Goal: Obtain resource: Obtain resource

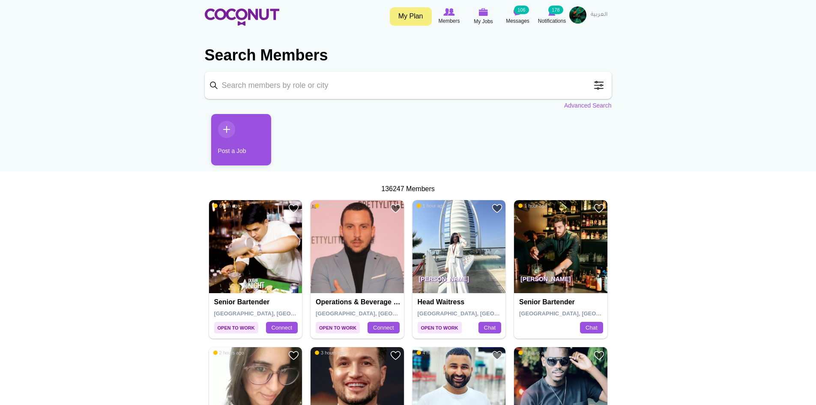
click at [340, 83] on input "Keyword" at bounding box center [408, 85] width 407 height 27
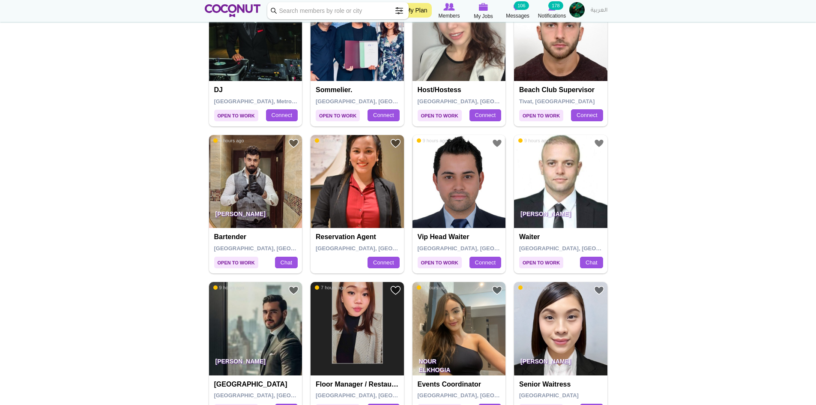
scroll to position [814, 0]
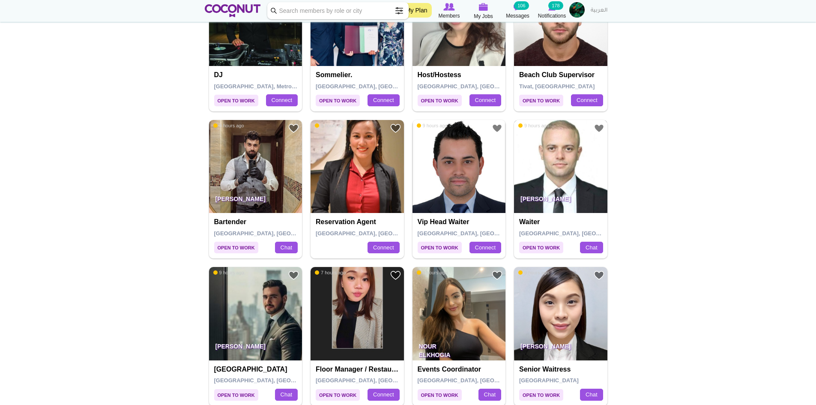
click at [578, 159] on img at bounding box center [560, 166] width 93 height 93
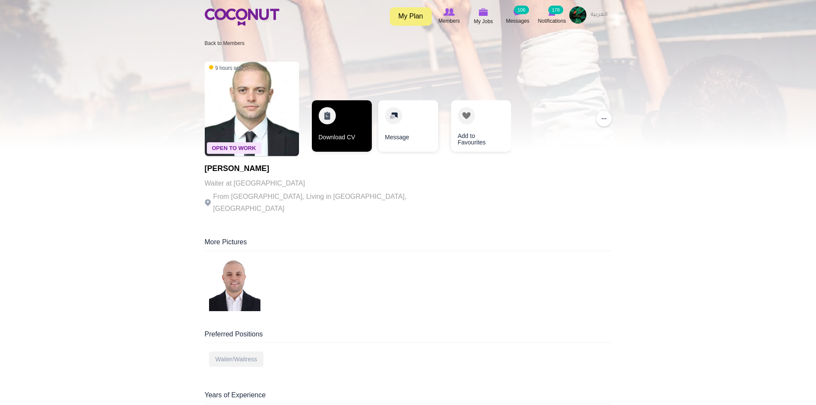
click at [336, 132] on link "Download CV" at bounding box center [342, 125] width 60 height 51
click at [340, 131] on link "Download CV" at bounding box center [342, 125] width 60 height 51
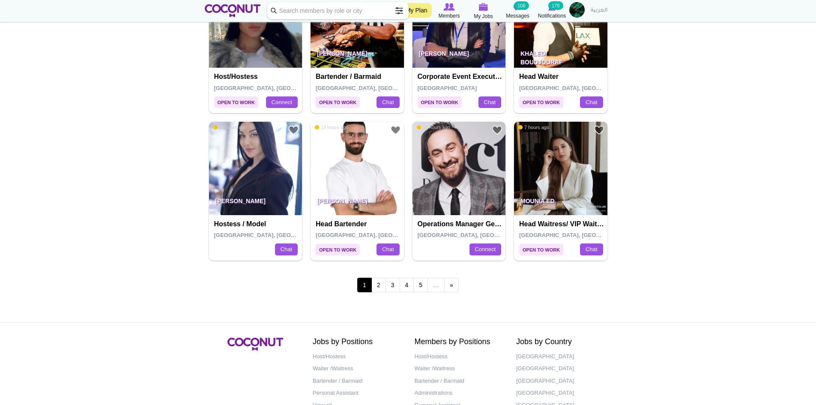
scroll to position [1456, 0]
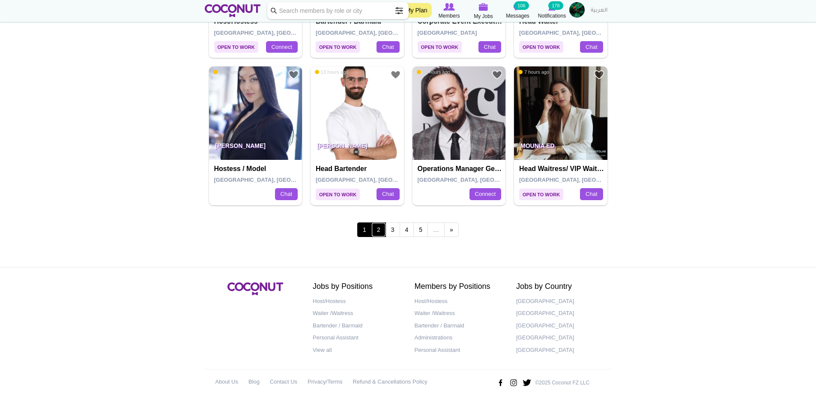
click at [380, 231] on link "2" at bounding box center [379, 229] width 15 height 15
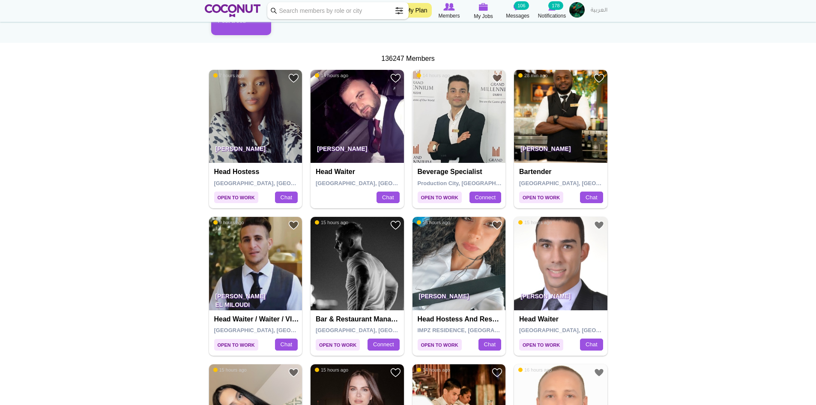
scroll to position [171, 0]
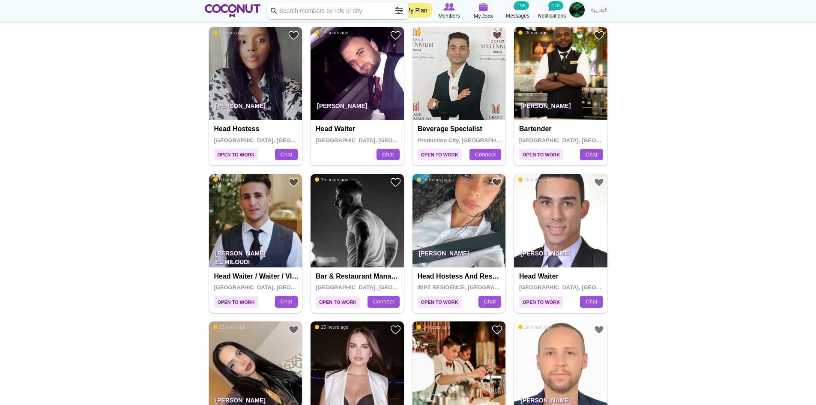
click at [575, 231] on img at bounding box center [560, 220] width 93 height 93
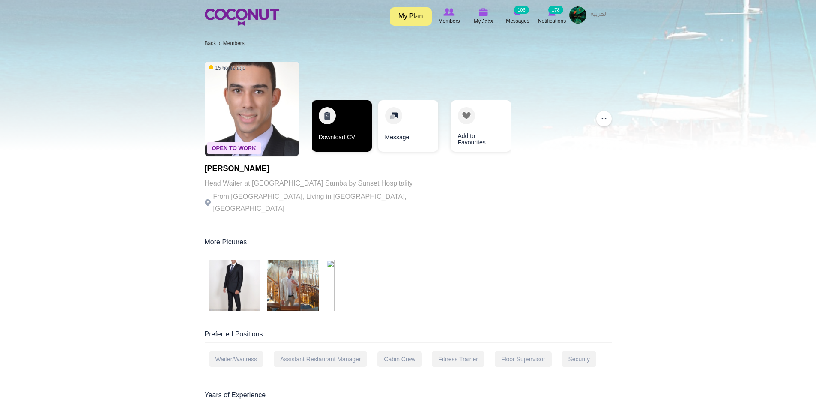
click at [342, 125] on link "Download CV" at bounding box center [342, 125] width 60 height 51
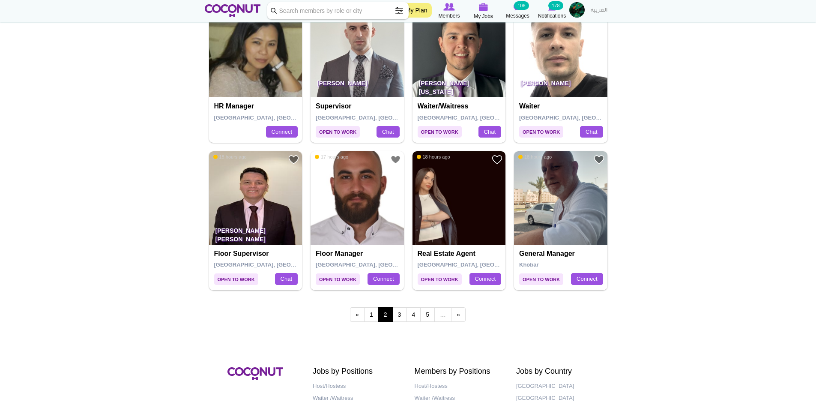
scroll to position [1414, 0]
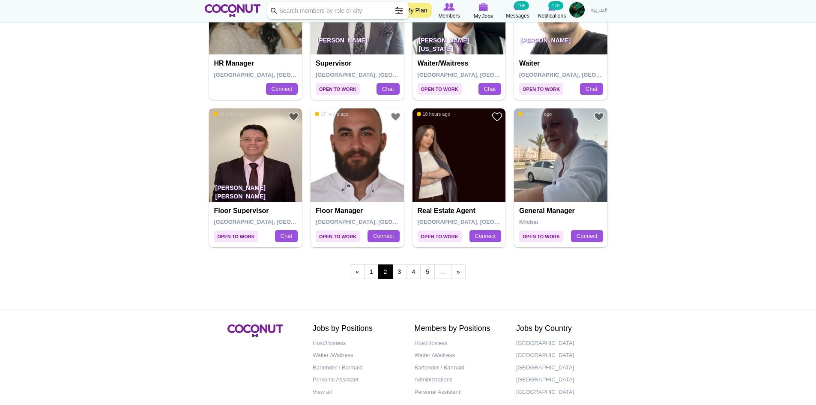
click at [258, 157] on img at bounding box center [255, 154] width 93 height 93
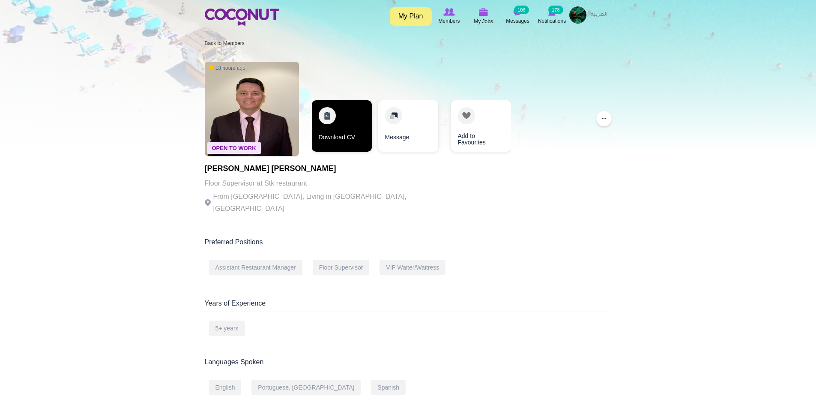
click at [351, 134] on link "Download CV" at bounding box center [342, 125] width 60 height 51
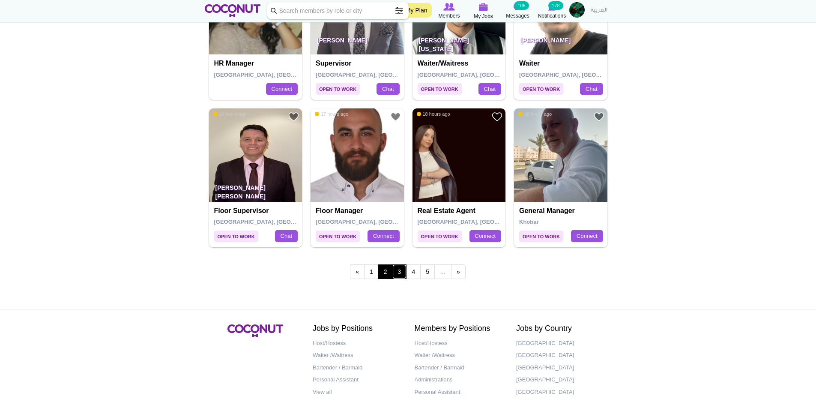
click at [399, 275] on link "3" at bounding box center [400, 271] width 15 height 15
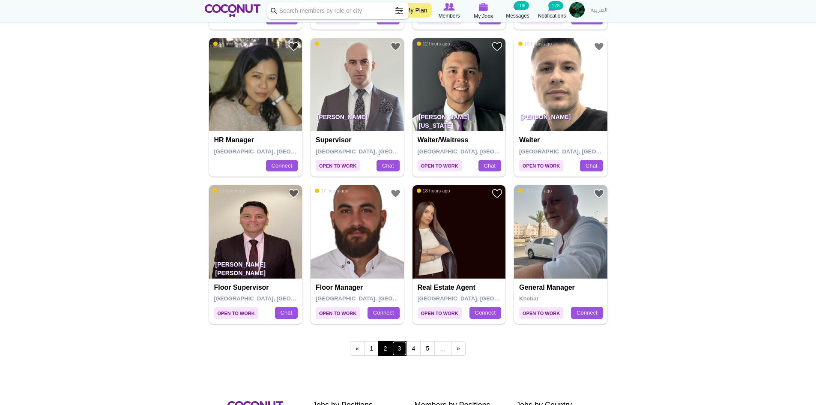
scroll to position [1328, 0]
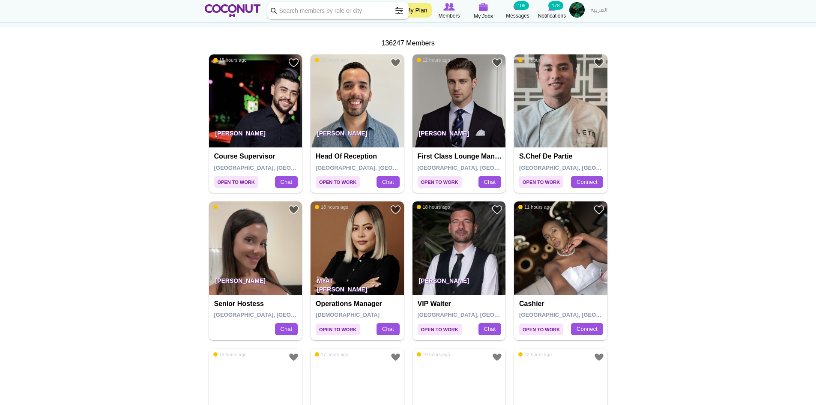
scroll to position [171, 0]
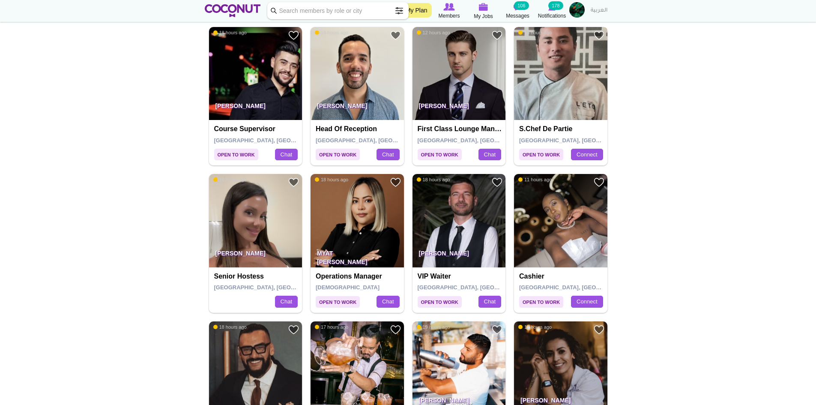
click at [562, 76] on img at bounding box center [560, 73] width 93 height 93
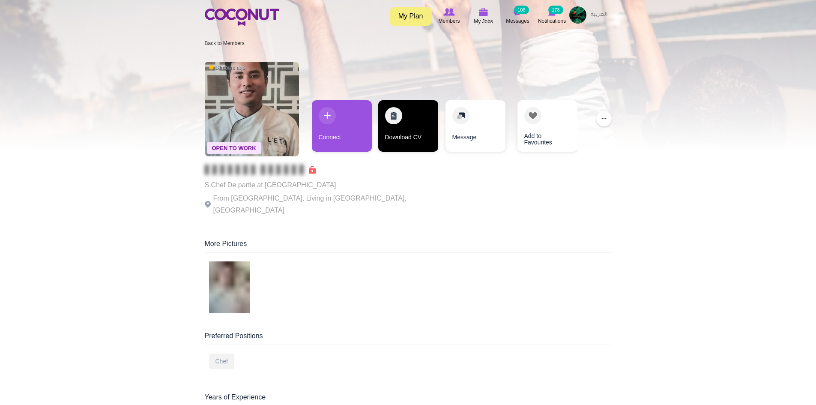
click at [428, 134] on link "Download CV" at bounding box center [408, 125] width 60 height 51
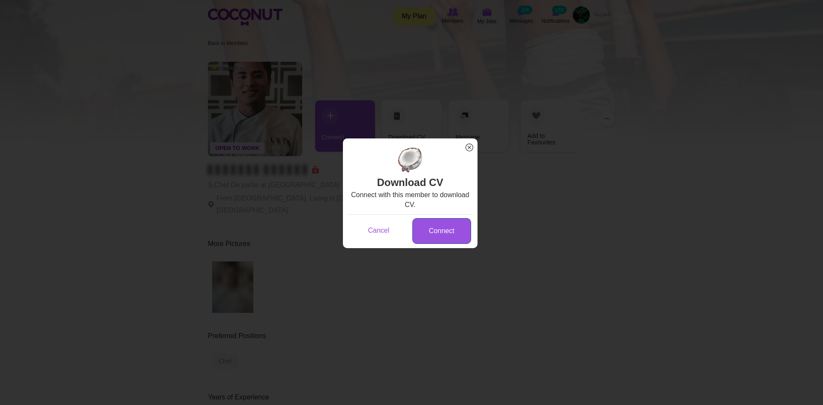
click at [449, 227] on link "Connect" at bounding box center [441, 231] width 59 height 26
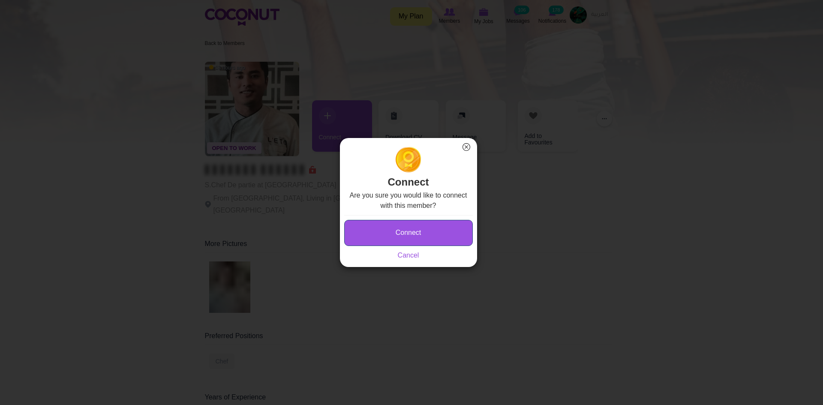
click at [447, 227] on button "Connect" at bounding box center [408, 233] width 129 height 26
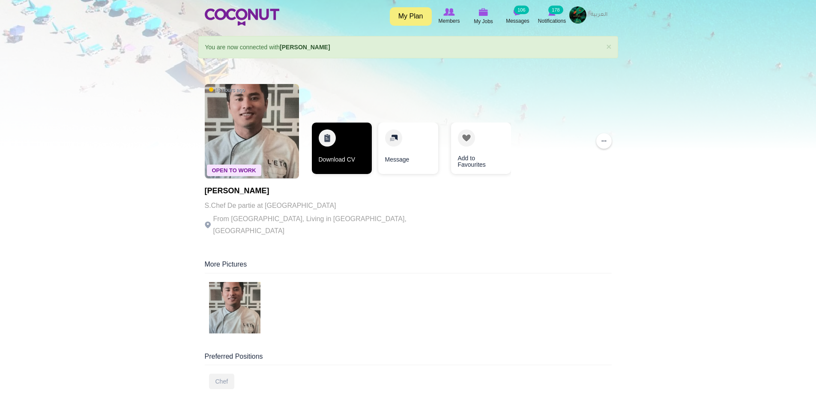
click at [365, 144] on link "Download CV" at bounding box center [342, 148] width 60 height 51
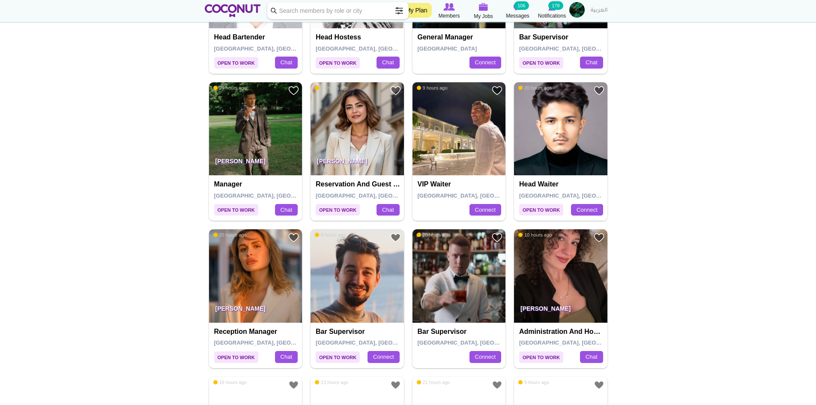
scroll to position [857, 0]
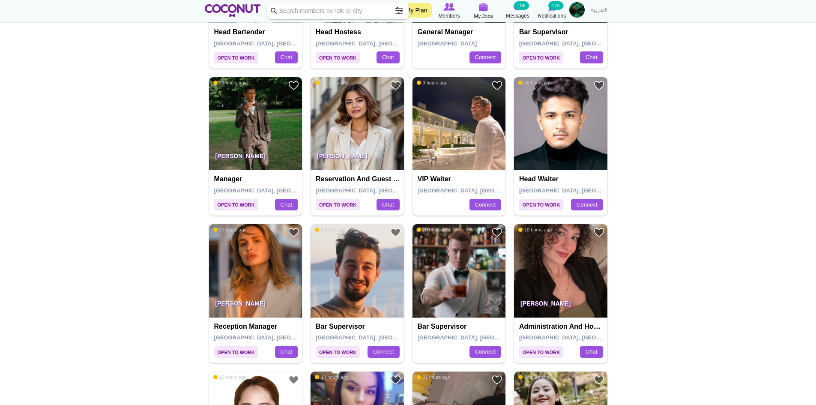
click at [584, 129] on img at bounding box center [560, 123] width 93 height 93
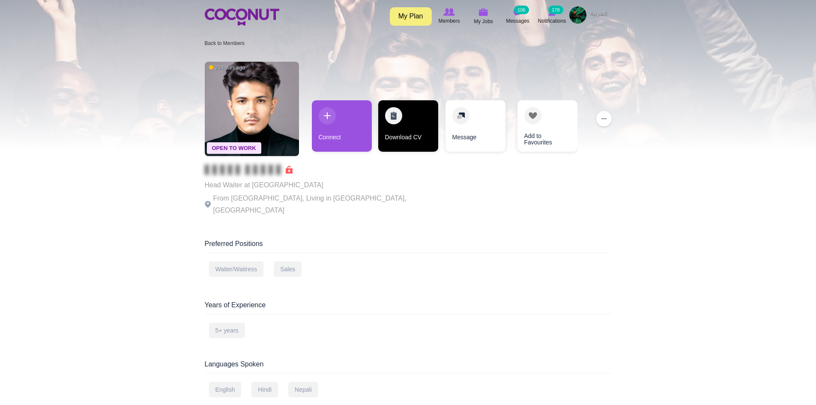
click at [426, 140] on link "Download CV" at bounding box center [408, 125] width 60 height 51
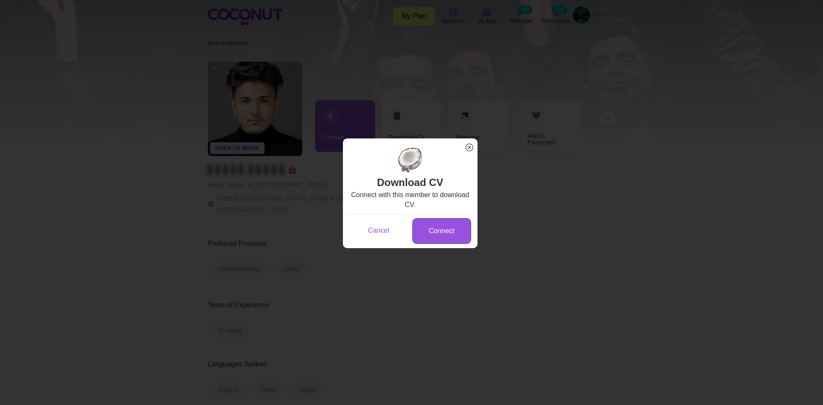
click at [445, 228] on link "Connect" at bounding box center [441, 231] width 59 height 26
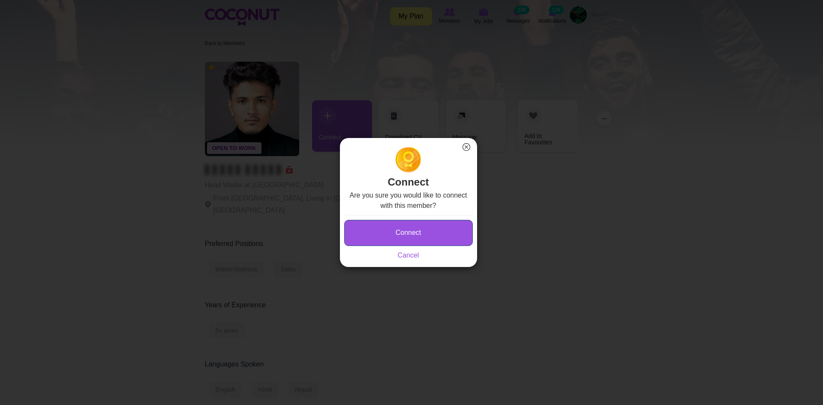
click at [432, 228] on button "Connect" at bounding box center [408, 233] width 129 height 26
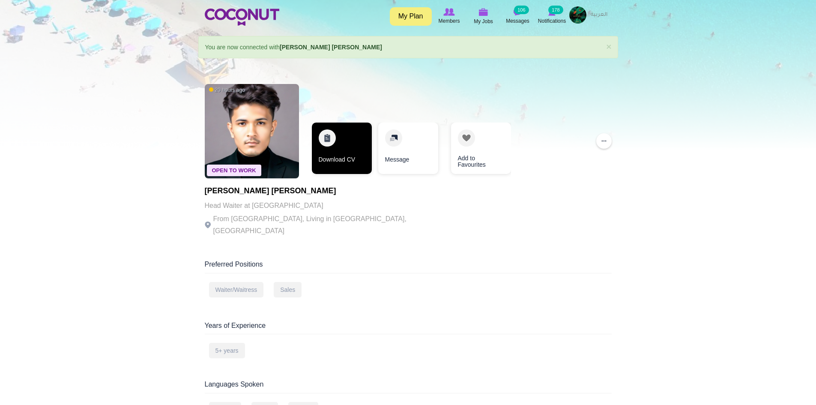
click at [342, 147] on link "Download CV" at bounding box center [342, 148] width 60 height 51
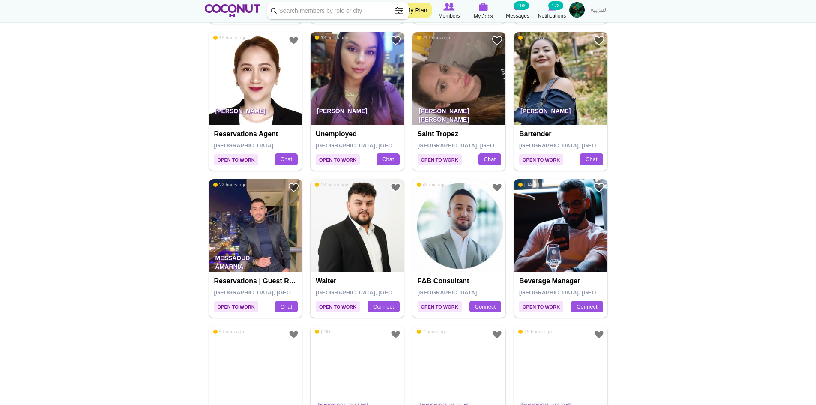
scroll to position [1200, 0]
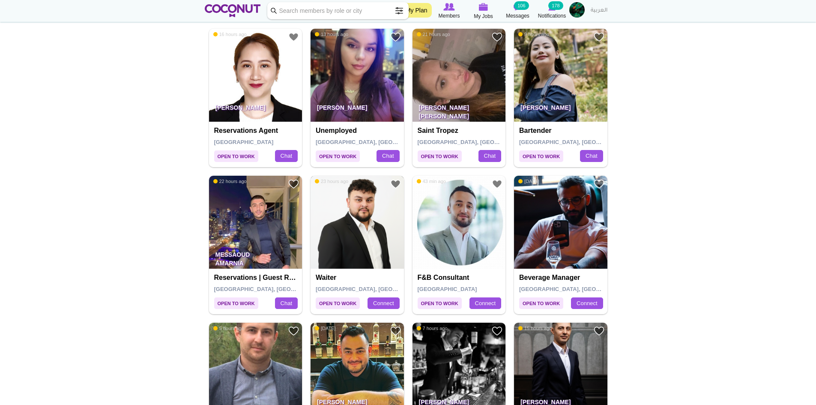
click at [365, 247] on img at bounding box center [357, 222] width 93 height 93
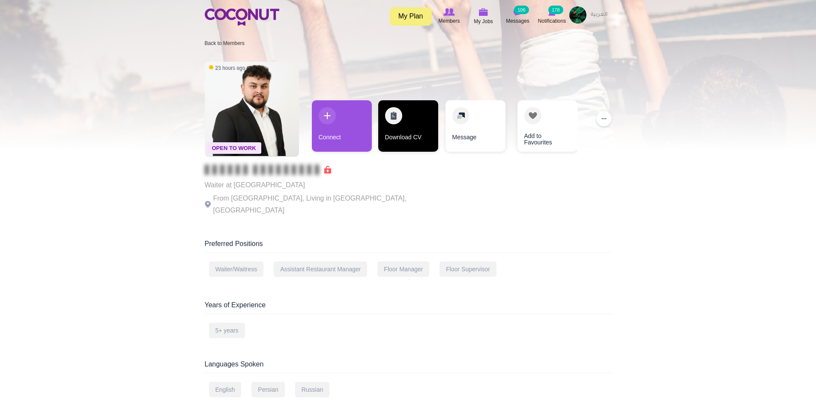
click at [405, 135] on link "Download CV" at bounding box center [408, 125] width 60 height 51
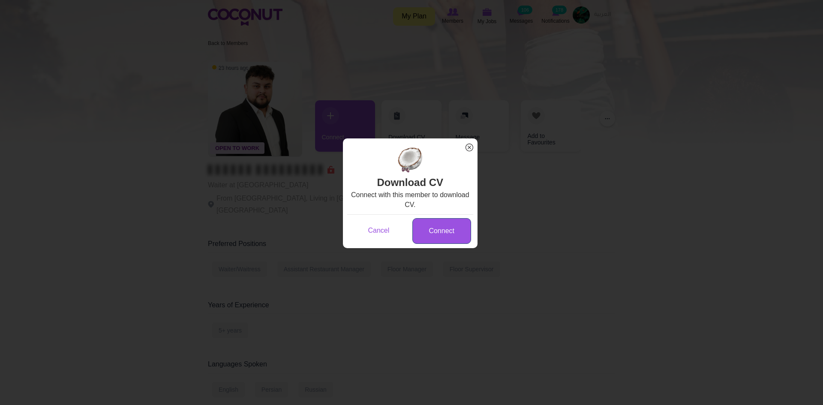
click at [433, 230] on link "Connect" at bounding box center [441, 231] width 59 height 26
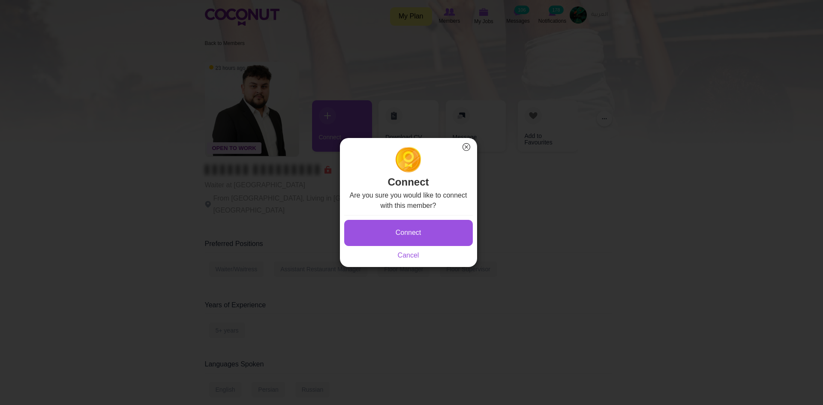
click at [432, 232] on button "Connect" at bounding box center [408, 233] width 129 height 26
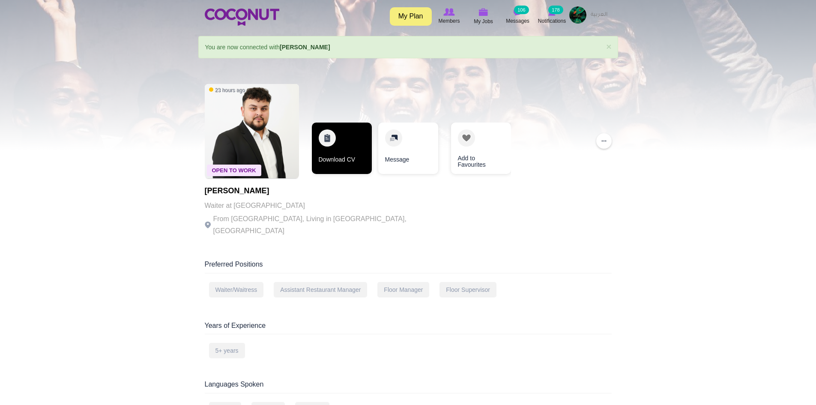
click at [348, 154] on link "Download CV" at bounding box center [342, 148] width 60 height 51
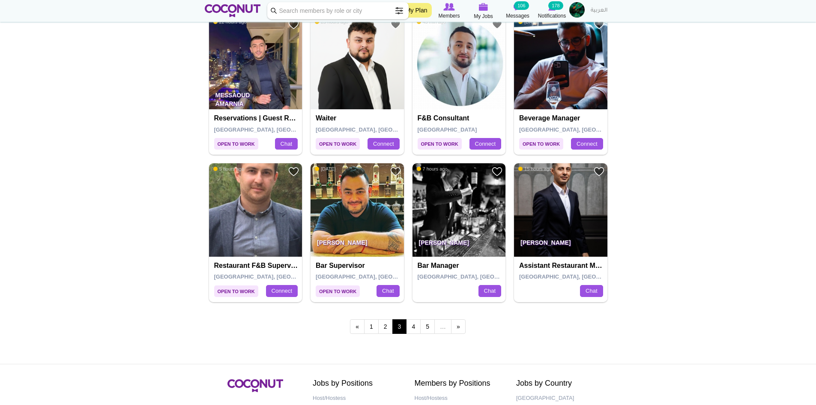
scroll to position [1371, 0]
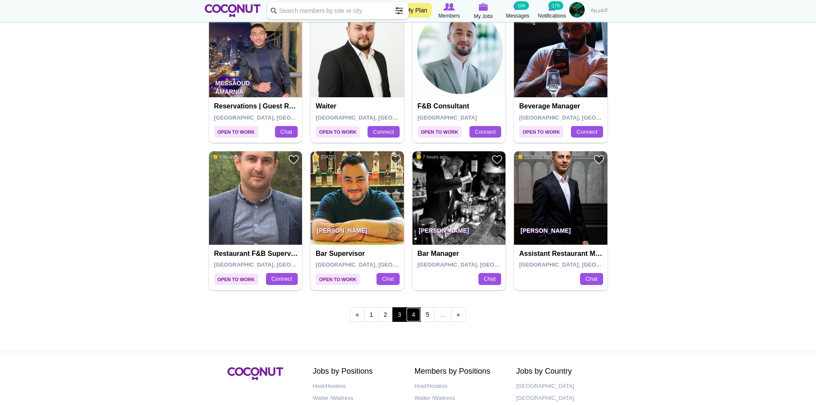
click at [410, 320] on link "4" at bounding box center [413, 314] width 15 height 15
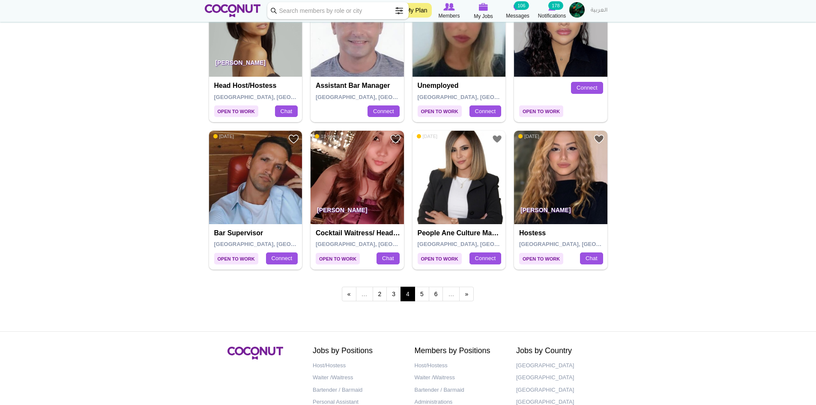
scroll to position [1414, 0]
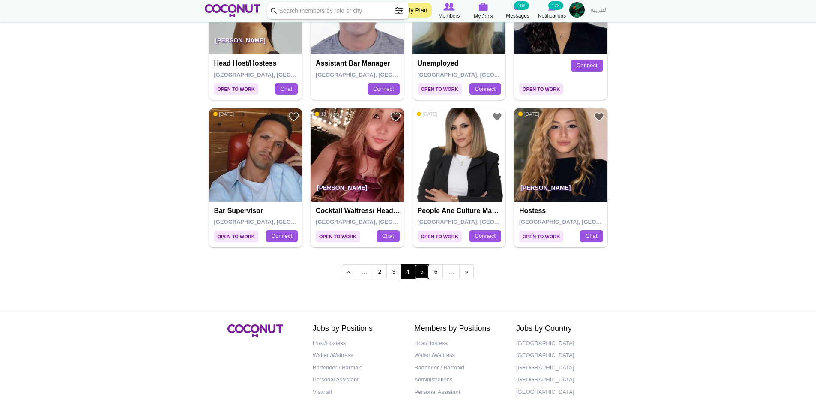
click at [422, 274] on link "5" at bounding box center [422, 271] width 15 height 15
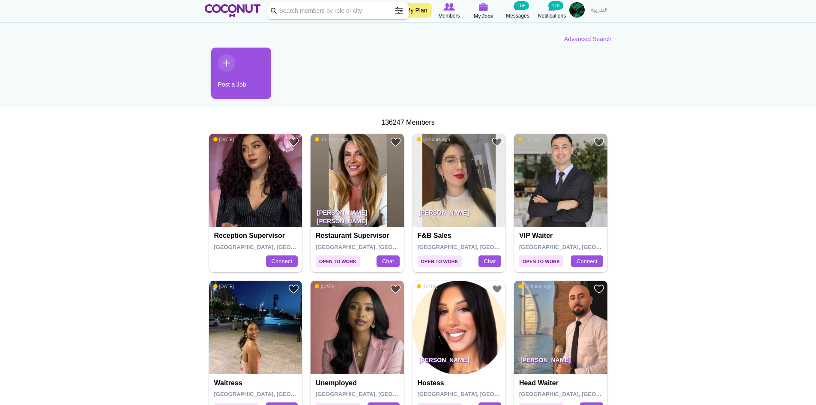
scroll to position [86, 0]
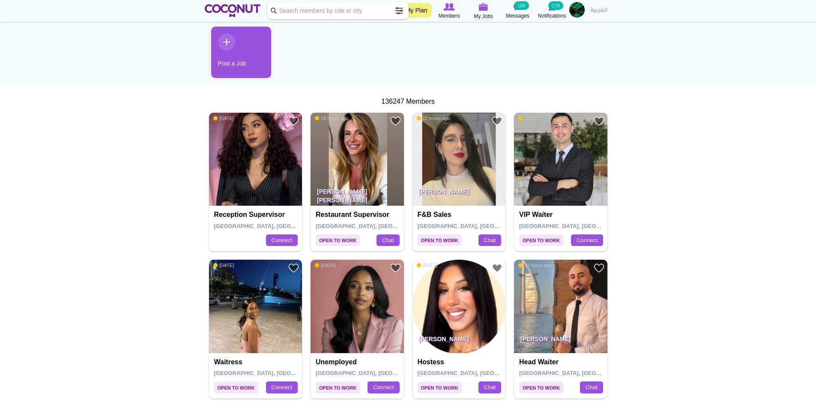
click at [355, 165] on img at bounding box center [357, 159] width 93 height 93
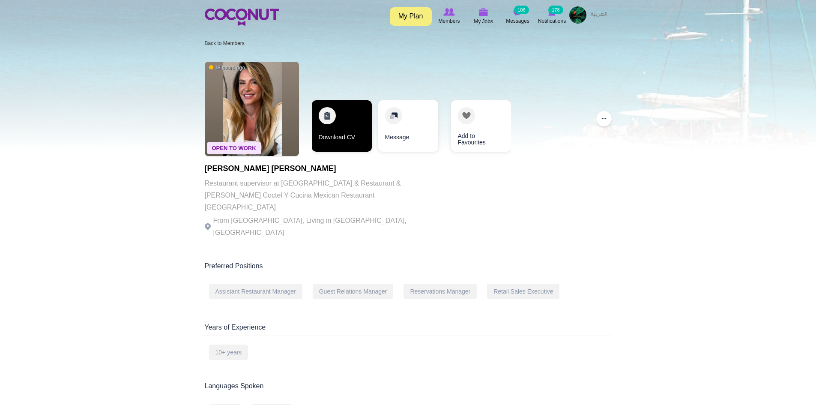
click at [352, 139] on link "Download CV" at bounding box center [342, 125] width 60 height 51
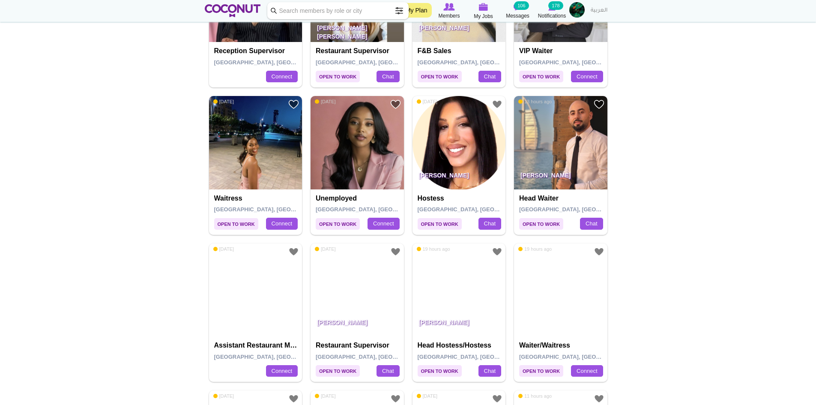
scroll to position [257, 0]
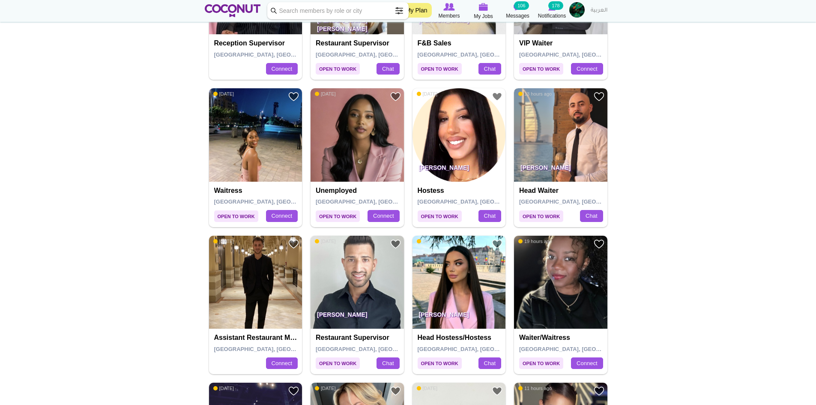
click at [553, 127] on img at bounding box center [560, 134] width 93 height 93
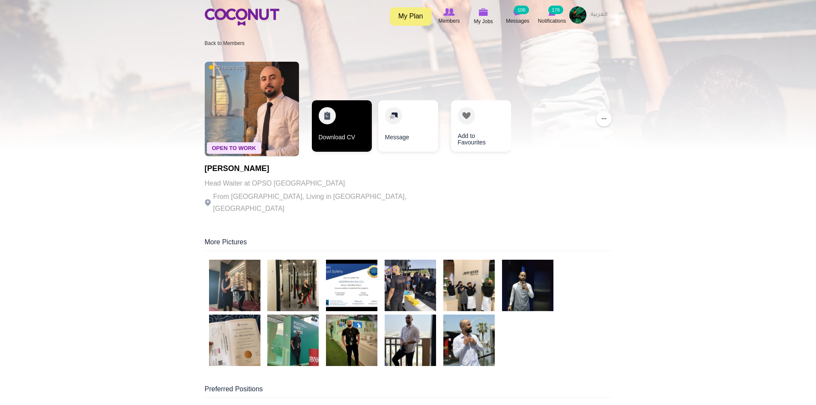
click at [333, 135] on link "Download CV" at bounding box center [342, 125] width 60 height 51
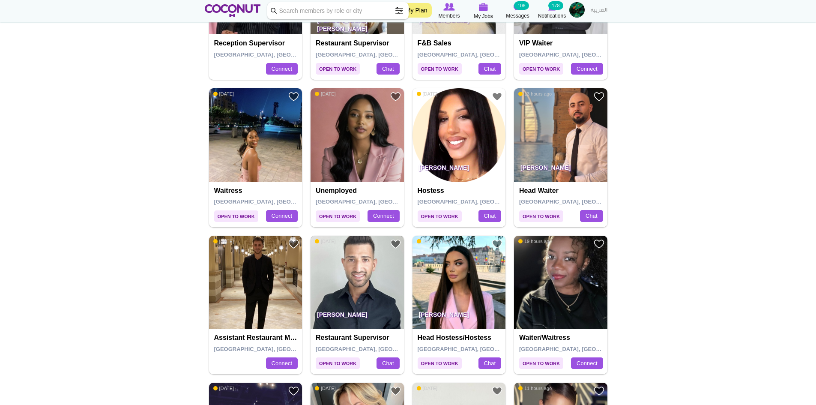
click at [350, 291] on img at bounding box center [357, 282] width 93 height 93
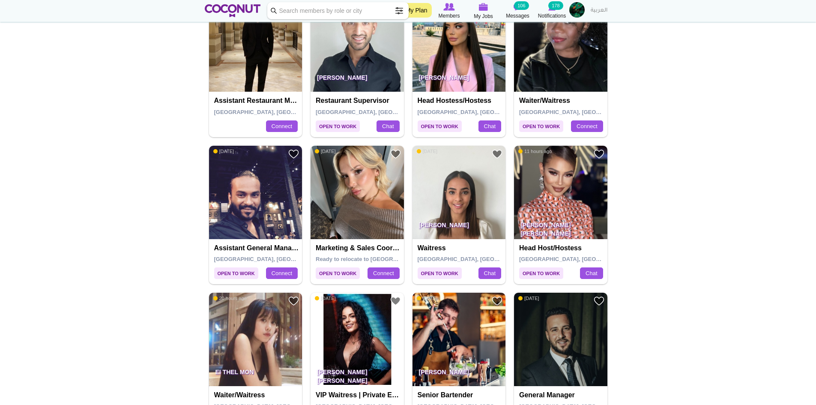
scroll to position [514, 0]
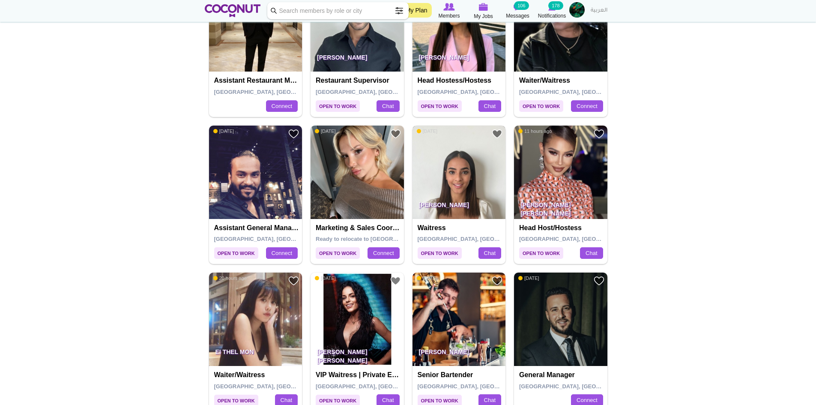
click at [481, 165] on img at bounding box center [459, 172] width 93 height 93
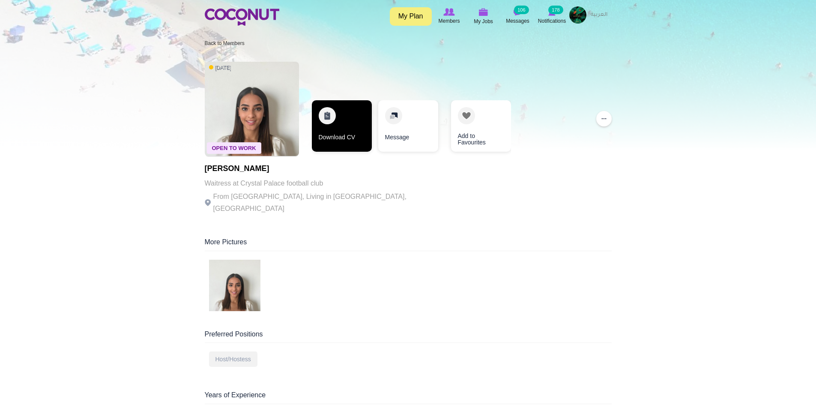
click at [341, 138] on link "Download CV" at bounding box center [342, 125] width 60 height 51
click at [339, 125] on link "Download CV" at bounding box center [342, 125] width 60 height 51
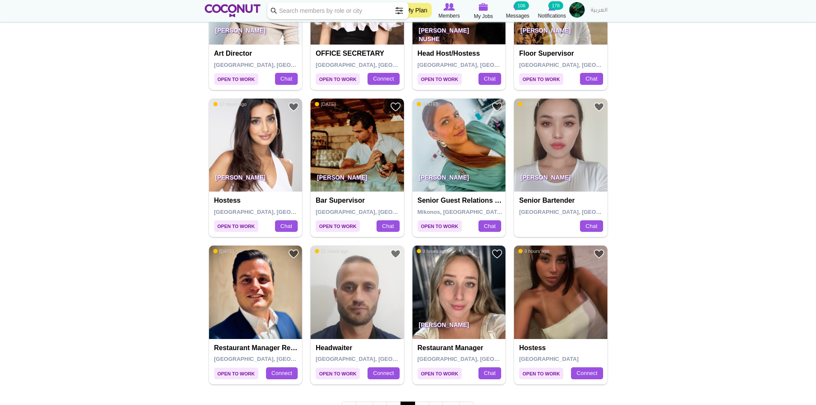
scroll to position [1328, 0]
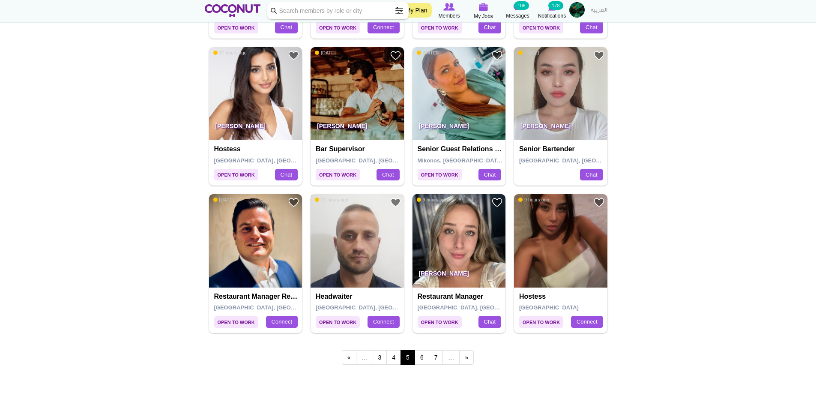
click at [363, 242] on img at bounding box center [357, 240] width 93 height 93
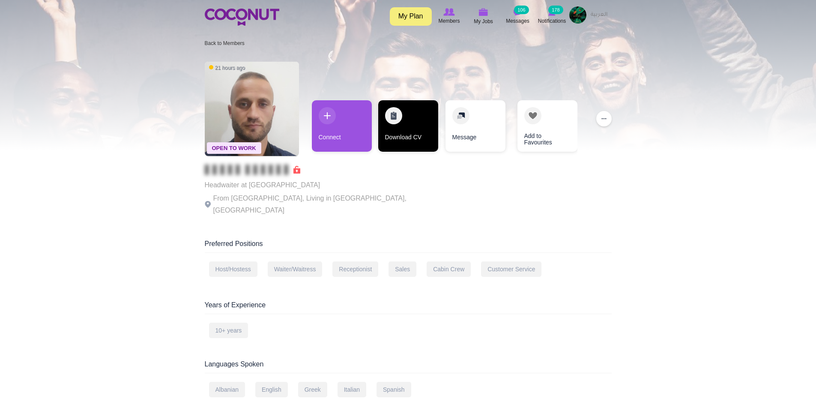
click at [405, 125] on link "Download CV" at bounding box center [408, 125] width 60 height 51
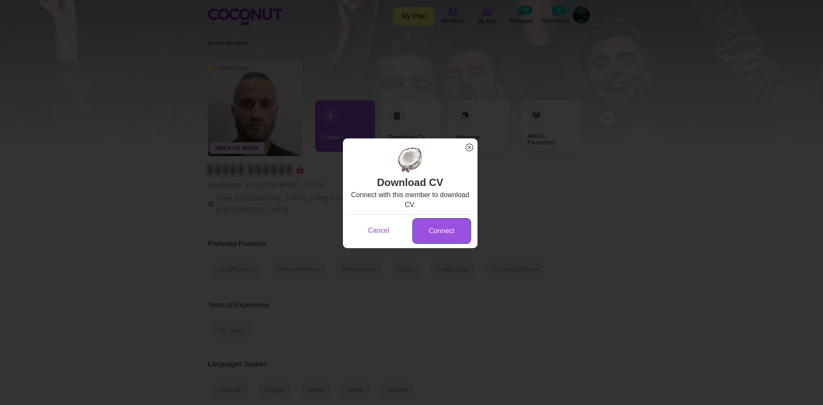
click at [438, 223] on link "Connect" at bounding box center [441, 231] width 59 height 26
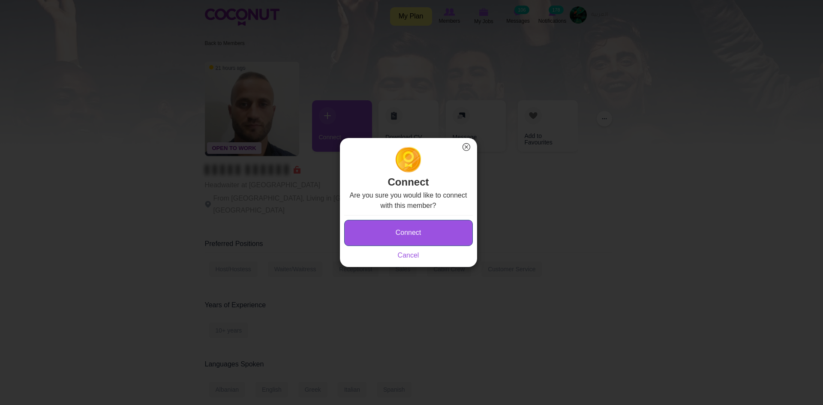
click at [437, 225] on button "Connect" at bounding box center [408, 233] width 129 height 26
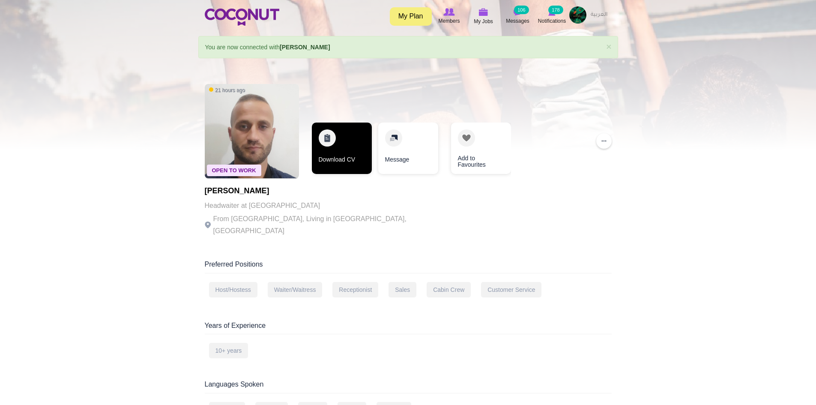
click at [351, 146] on link "Download CV" at bounding box center [342, 148] width 60 height 51
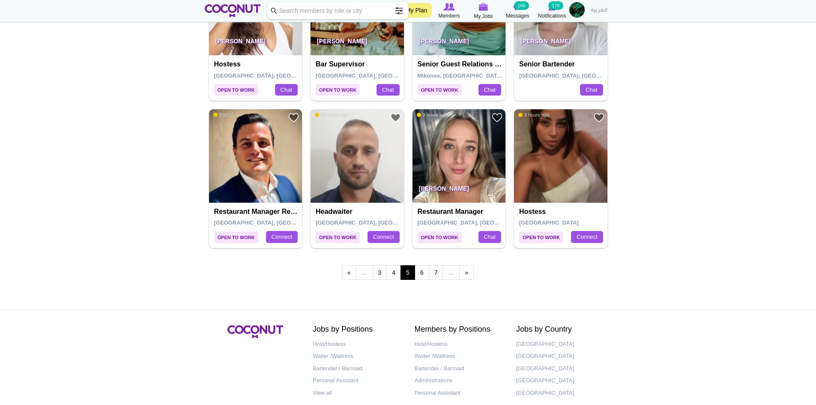
scroll to position [1414, 0]
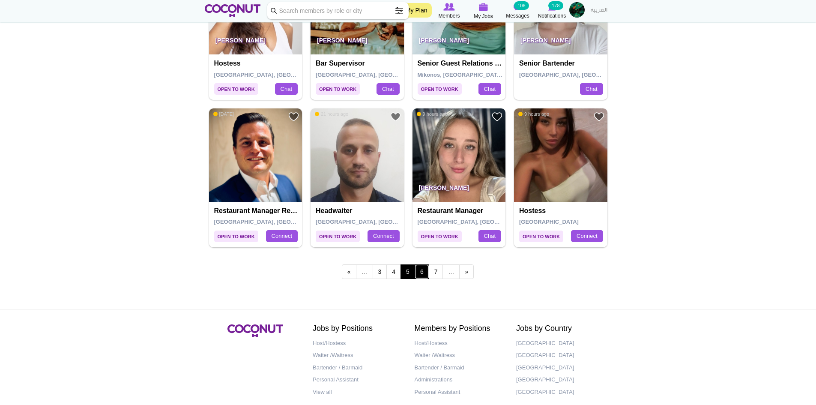
click at [421, 272] on link "6" at bounding box center [422, 271] width 15 height 15
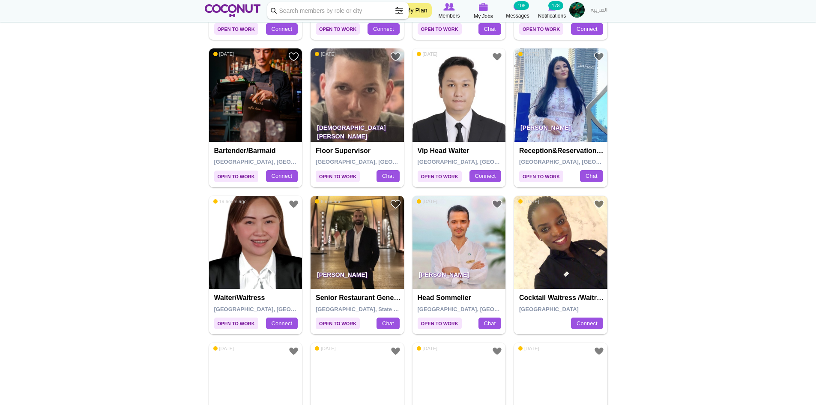
scroll to position [300, 0]
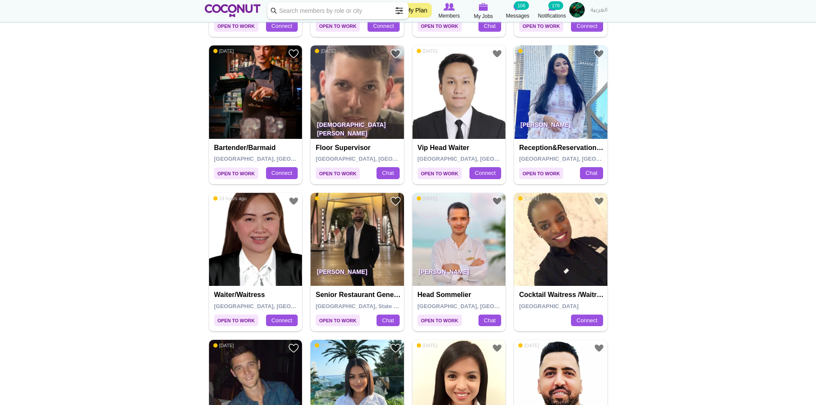
click at [357, 97] on img at bounding box center [357, 91] width 93 height 93
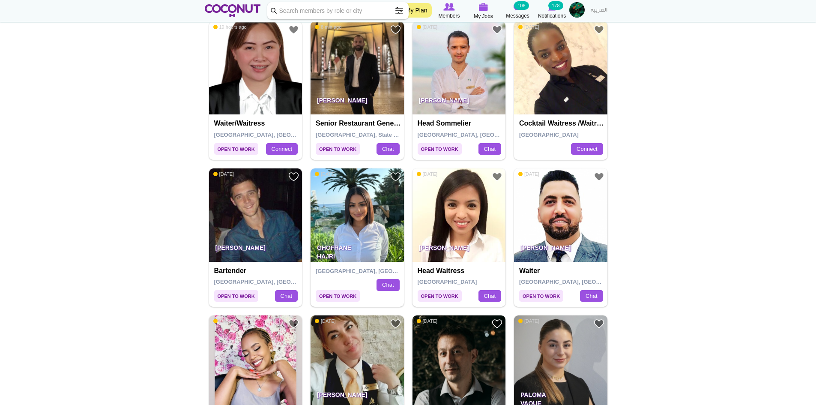
scroll to position [514, 0]
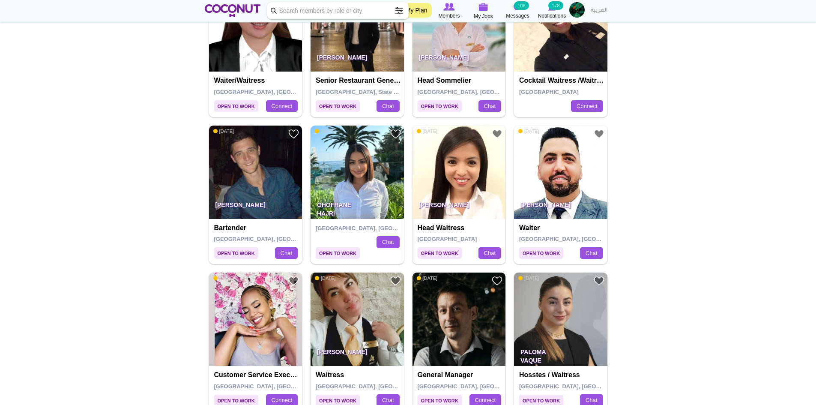
click at [271, 167] on img at bounding box center [255, 172] width 93 height 93
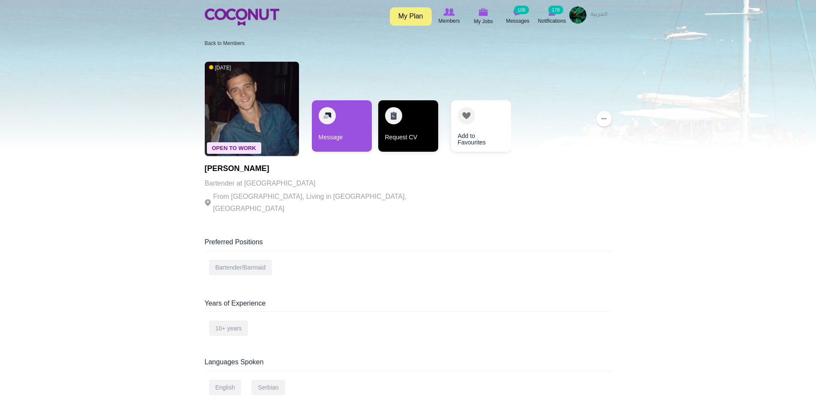
click at [411, 132] on link "Request CV" at bounding box center [408, 125] width 60 height 51
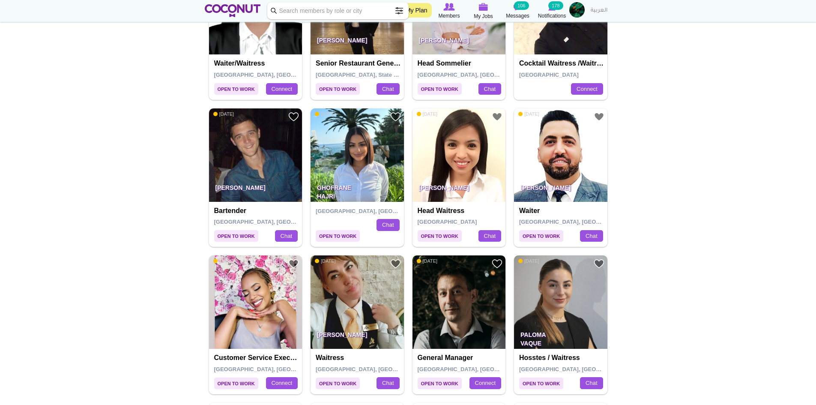
scroll to position [643, 0]
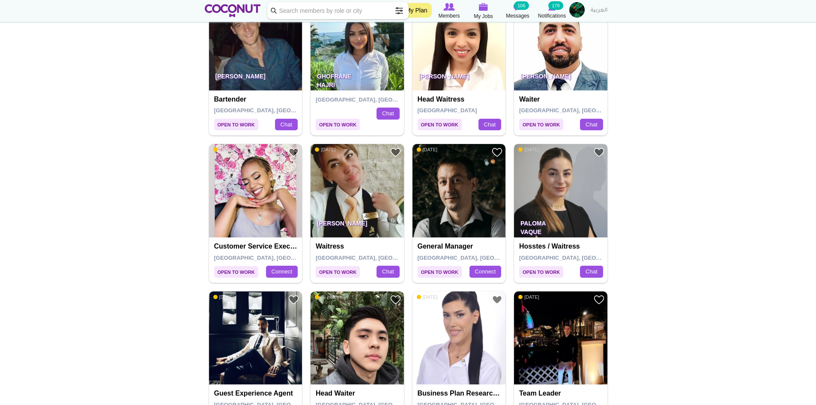
click at [555, 206] on img at bounding box center [560, 190] width 93 height 93
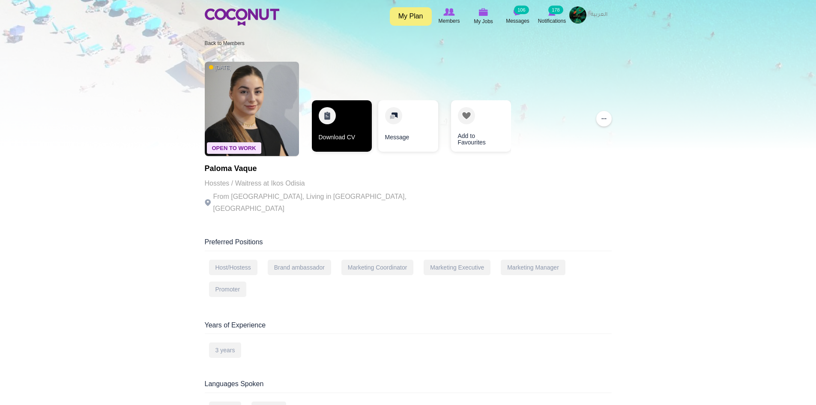
click at [346, 133] on link "Download CV" at bounding box center [342, 125] width 60 height 51
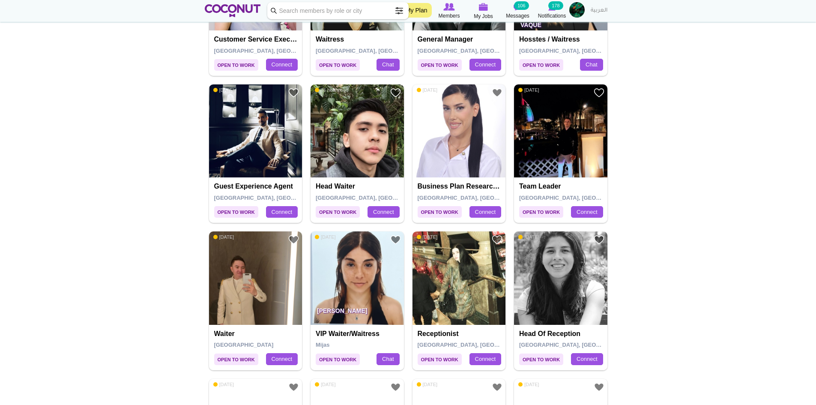
scroll to position [857, 0]
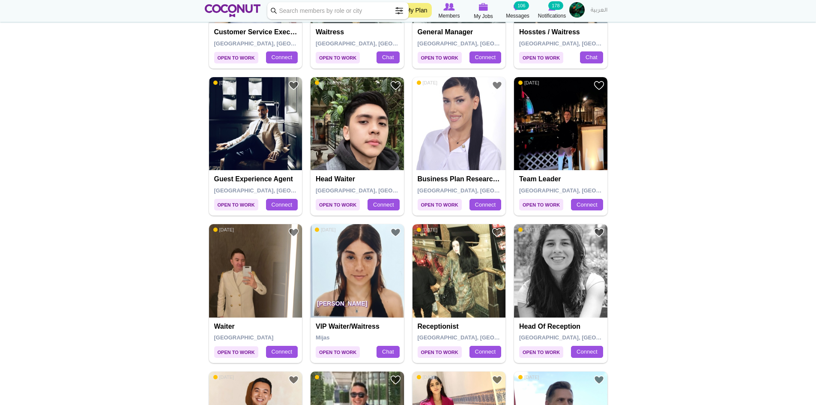
click at [548, 144] on img at bounding box center [560, 123] width 93 height 93
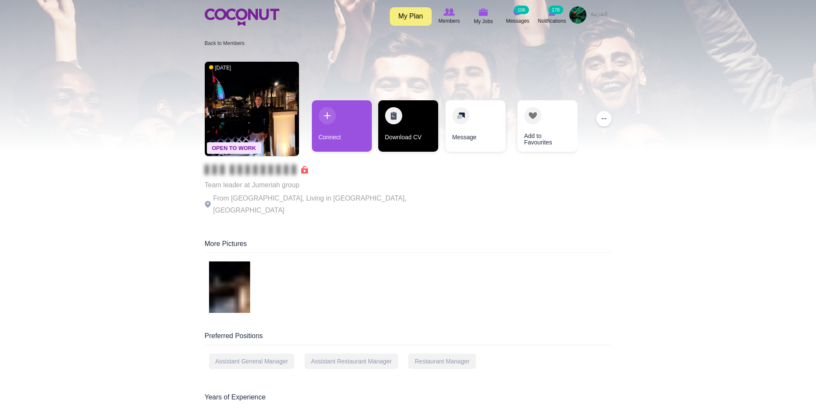
click at [406, 132] on link "Download CV" at bounding box center [408, 125] width 60 height 51
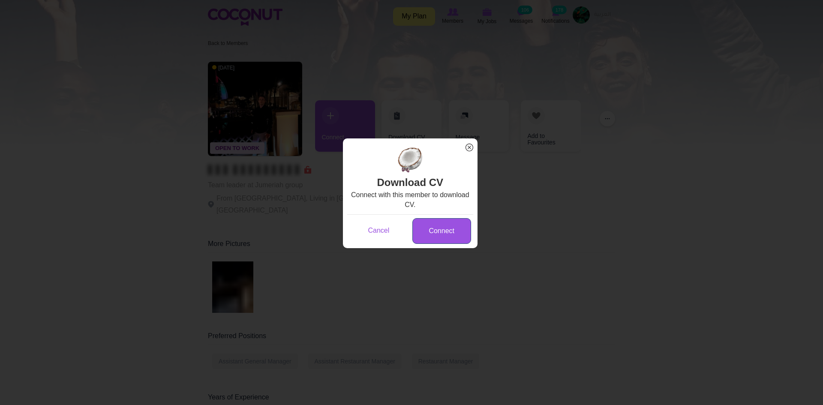
click at [429, 230] on link "Connect" at bounding box center [441, 231] width 59 height 26
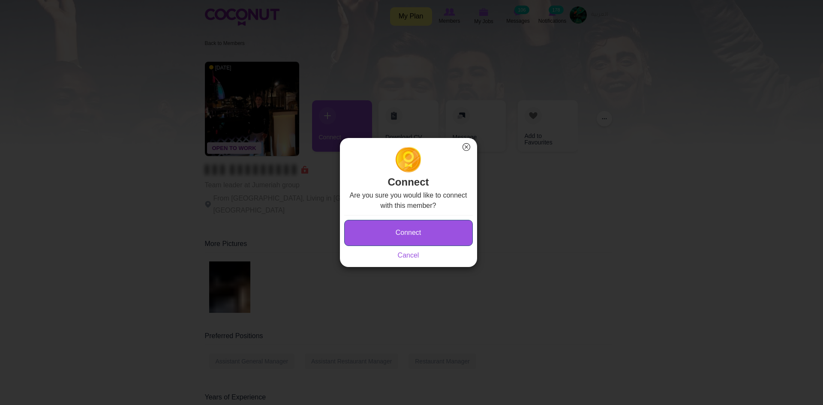
click at [430, 223] on button "Connect" at bounding box center [408, 233] width 129 height 26
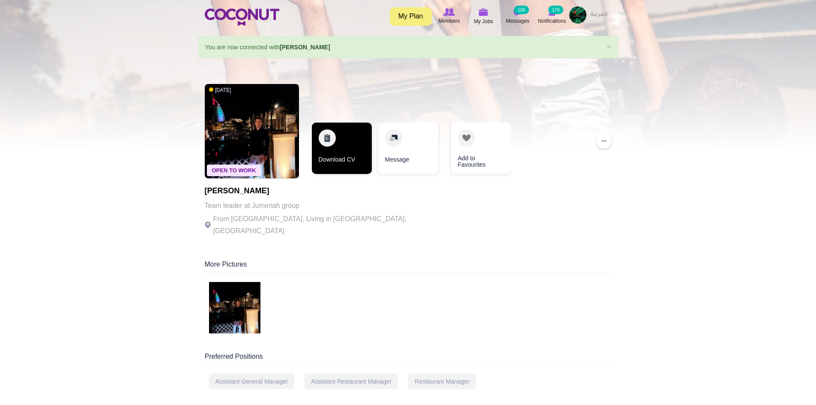
click at [368, 153] on link "Download CV" at bounding box center [342, 148] width 60 height 51
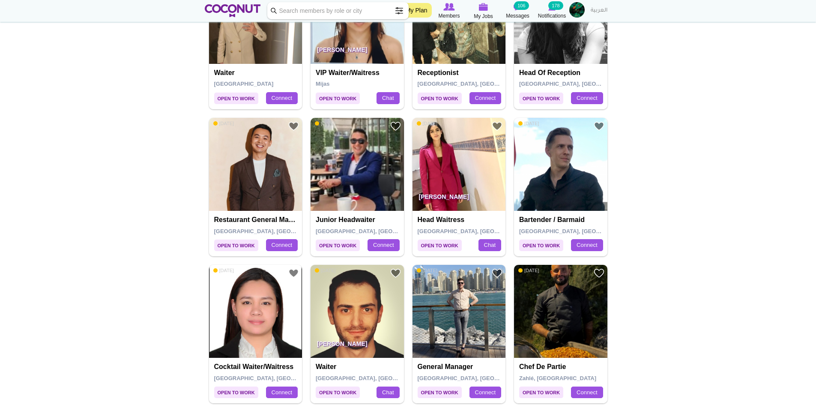
scroll to position [1114, 0]
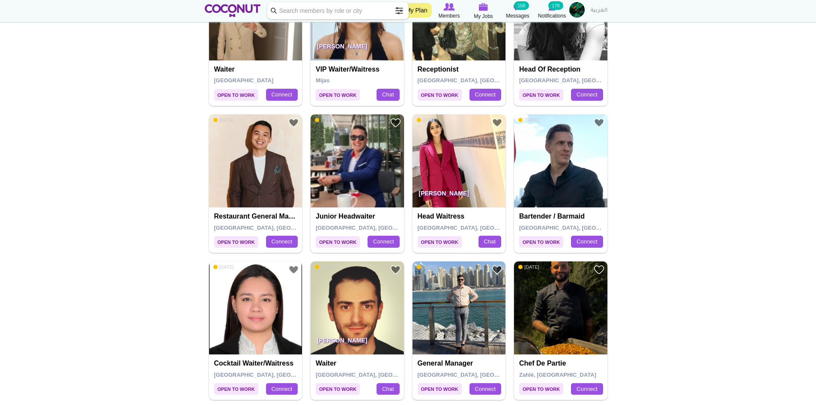
click at [360, 163] on img at bounding box center [357, 160] width 93 height 93
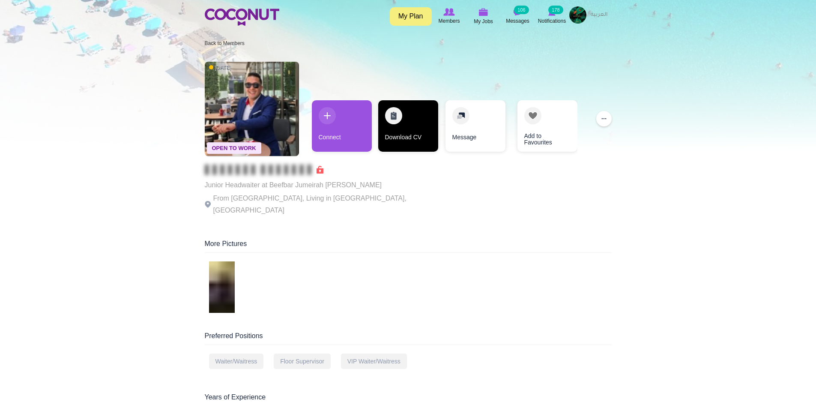
click at [405, 120] on link "Download CV" at bounding box center [408, 125] width 60 height 51
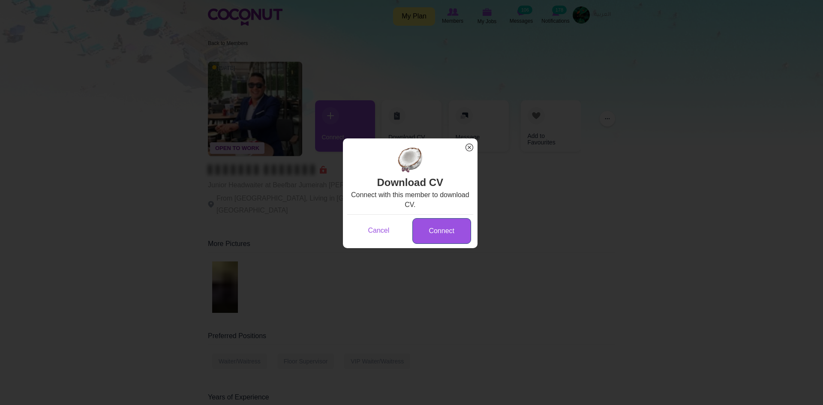
click at [445, 232] on link "Connect" at bounding box center [441, 231] width 59 height 26
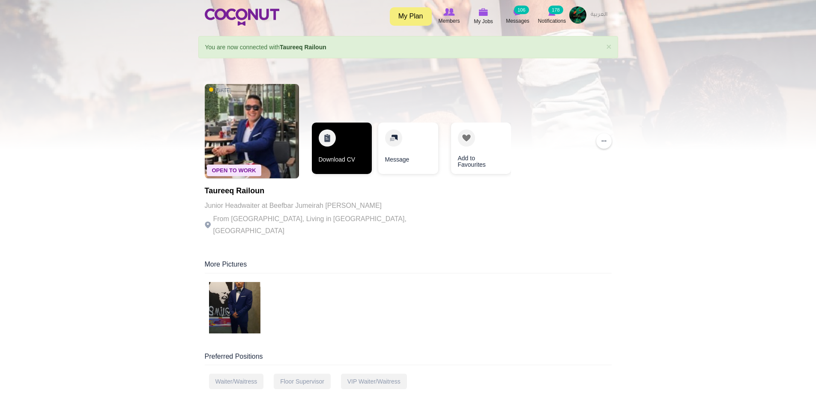
click at [355, 151] on link "Download CV" at bounding box center [342, 148] width 60 height 51
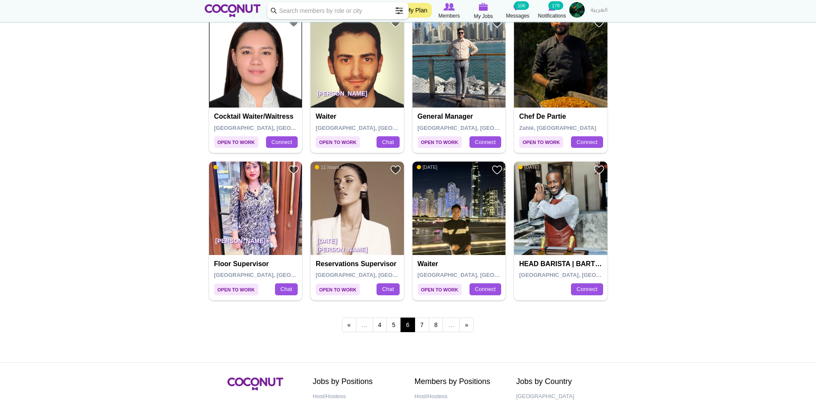
scroll to position [1371, 0]
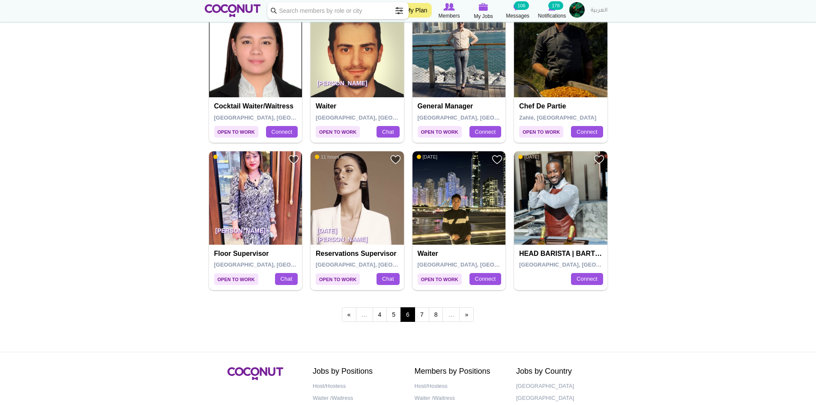
click at [451, 223] on img at bounding box center [459, 197] width 93 height 93
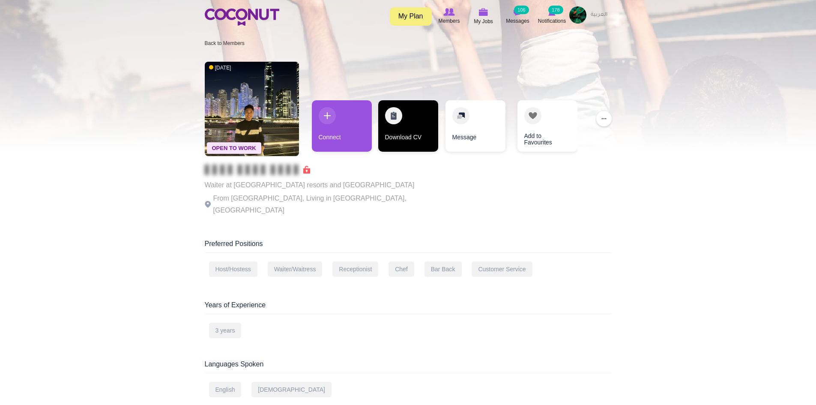
click at [415, 126] on link "Download CV" at bounding box center [408, 125] width 60 height 51
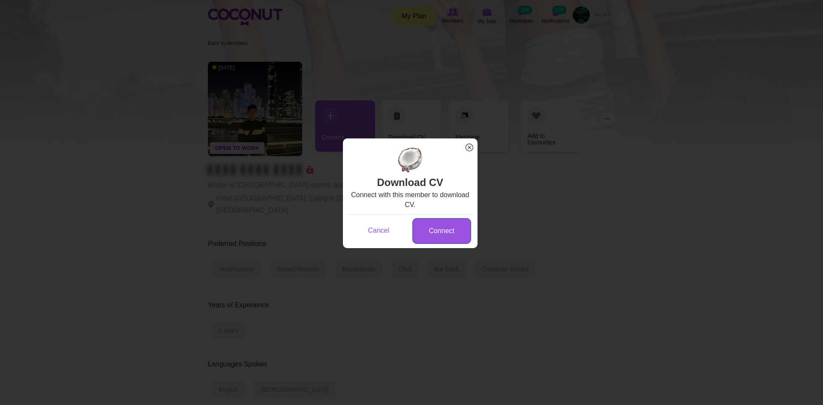
click at [436, 228] on link "Connect" at bounding box center [441, 231] width 59 height 26
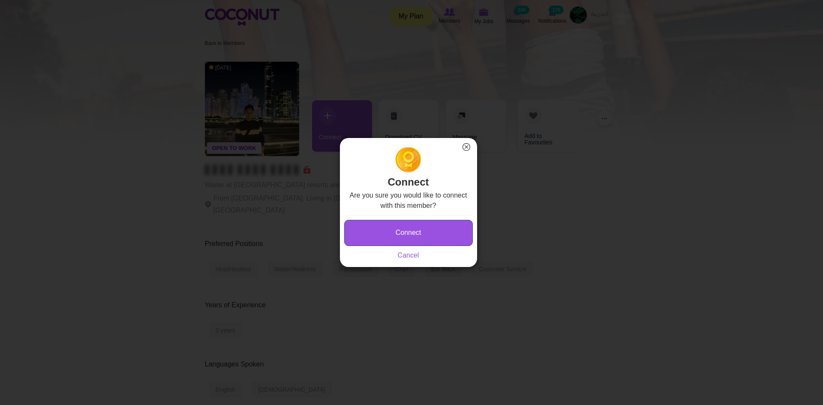
click at [429, 229] on button "Connect" at bounding box center [408, 233] width 129 height 26
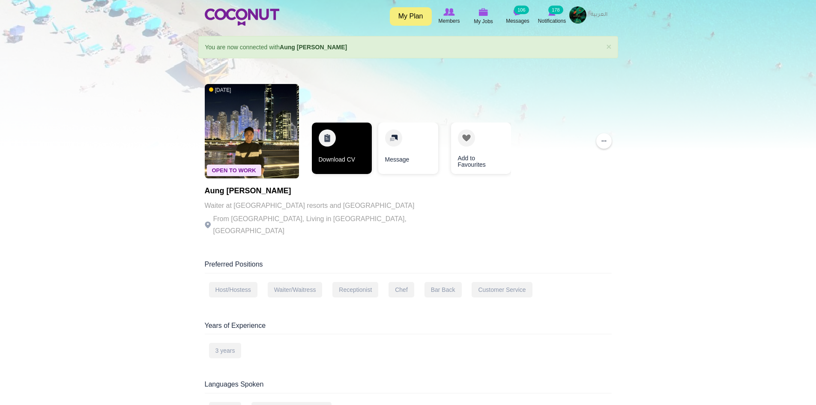
click at [328, 148] on link "Download CV" at bounding box center [342, 148] width 60 height 51
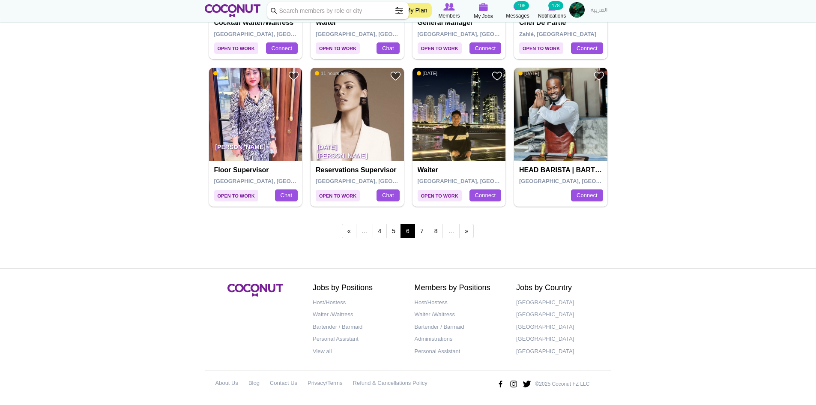
scroll to position [1456, 0]
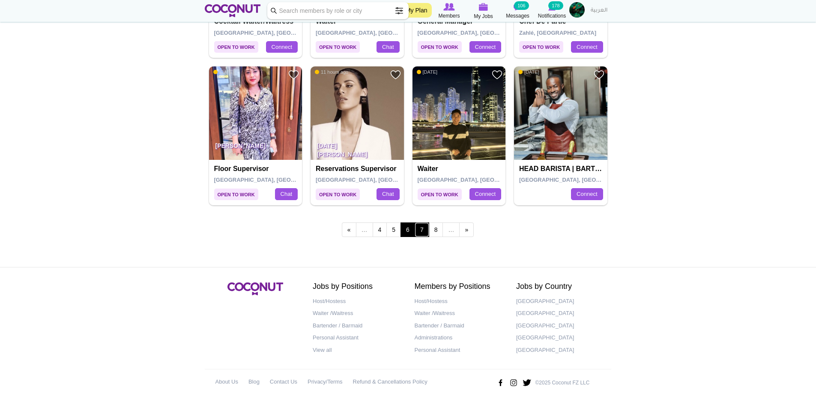
click at [423, 234] on link "7" at bounding box center [422, 229] width 15 height 15
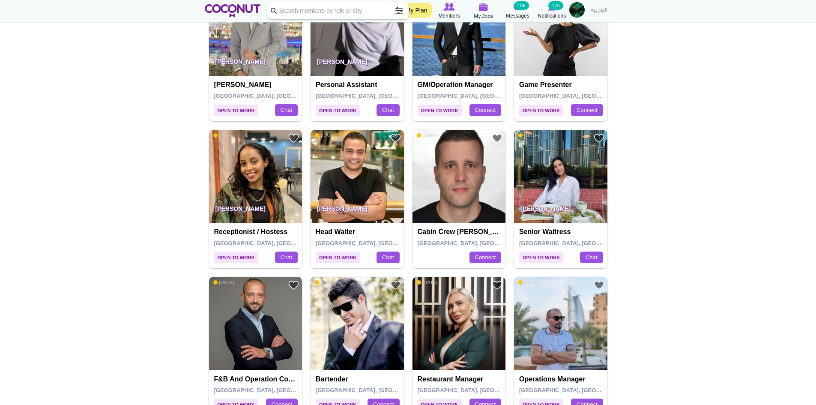
scroll to position [386, 0]
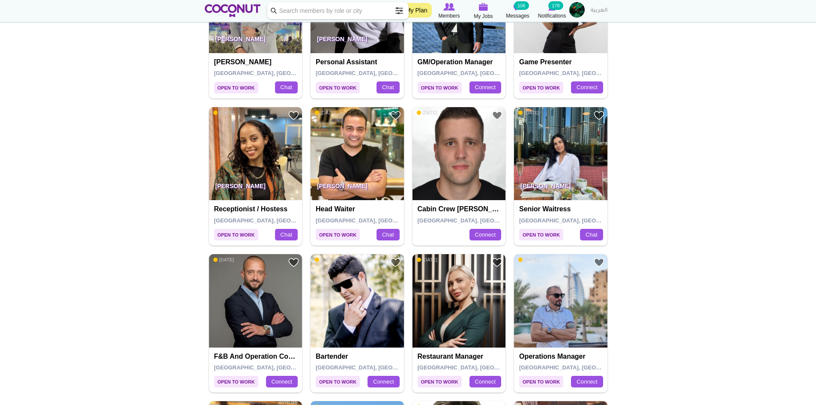
click at [559, 147] on img at bounding box center [560, 153] width 93 height 93
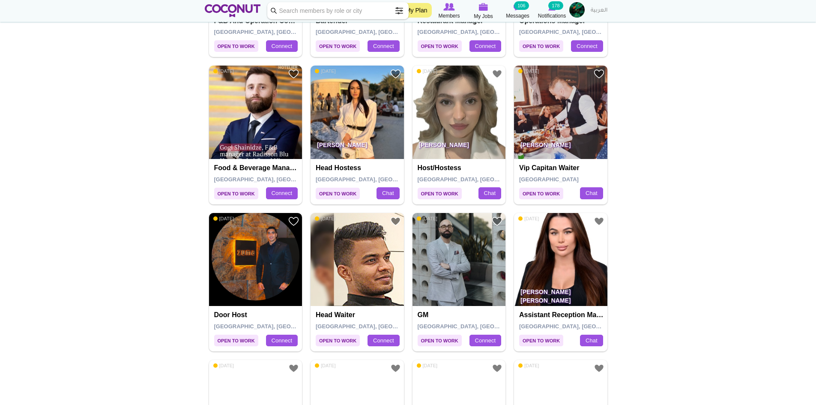
scroll to position [729, 0]
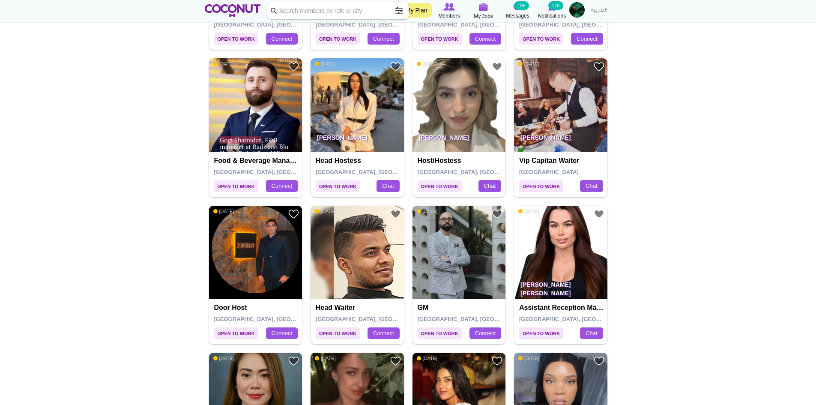
click at [584, 96] on img at bounding box center [560, 104] width 93 height 93
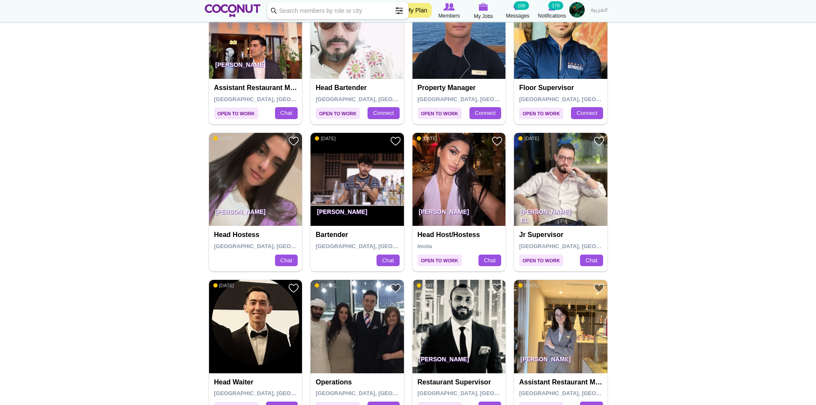
scroll to position [1286, 0]
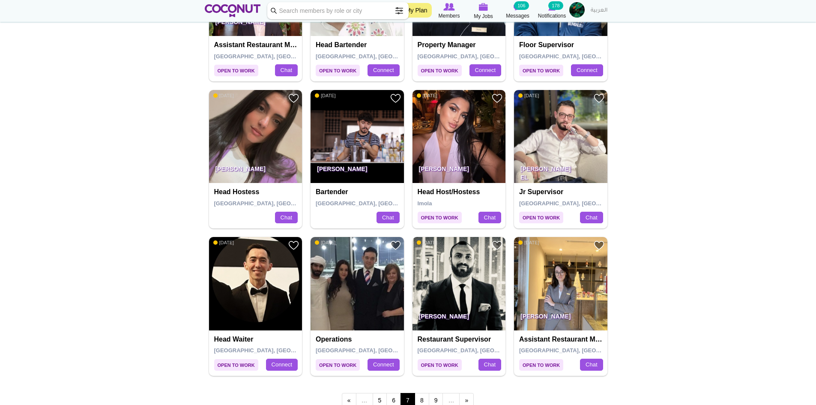
click at [569, 163] on p "[PERSON_NAME] El Berkouki" at bounding box center [560, 171] width 93 height 24
click at [560, 129] on img at bounding box center [560, 136] width 93 height 93
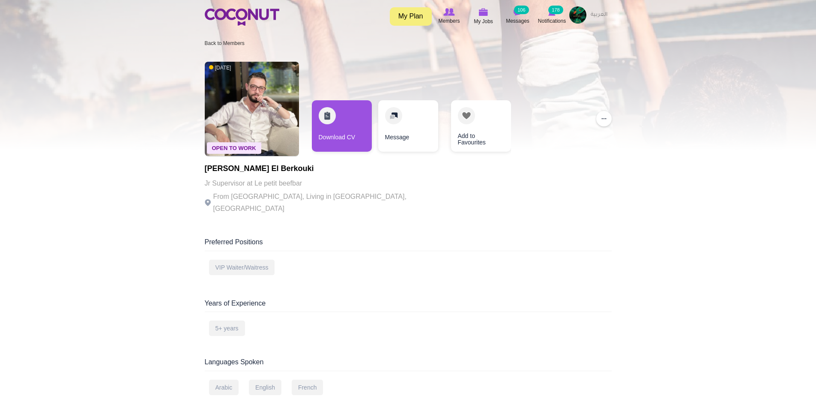
click at [347, 120] on link "Download CV" at bounding box center [342, 125] width 60 height 51
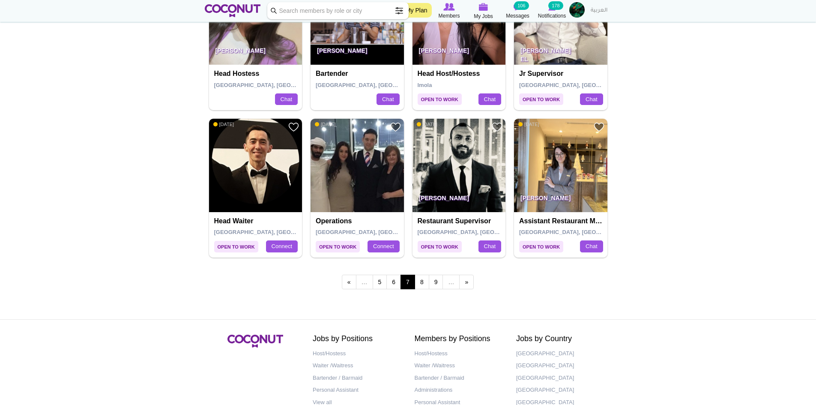
scroll to position [1456, 0]
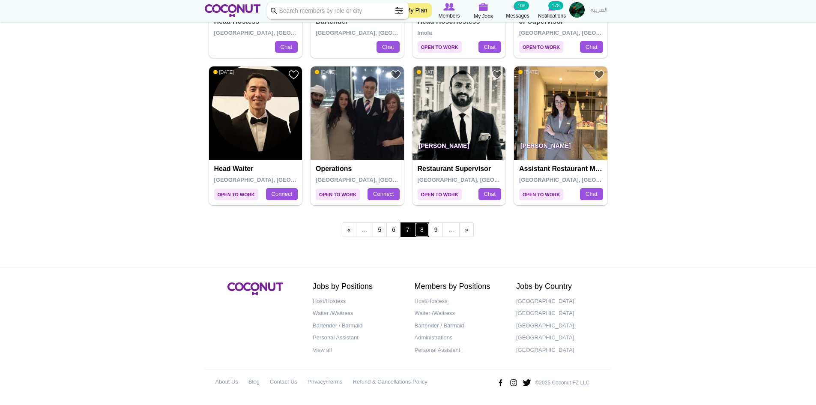
click at [423, 231] on link "8" at bounding box center [422, 229] width 15 height 15
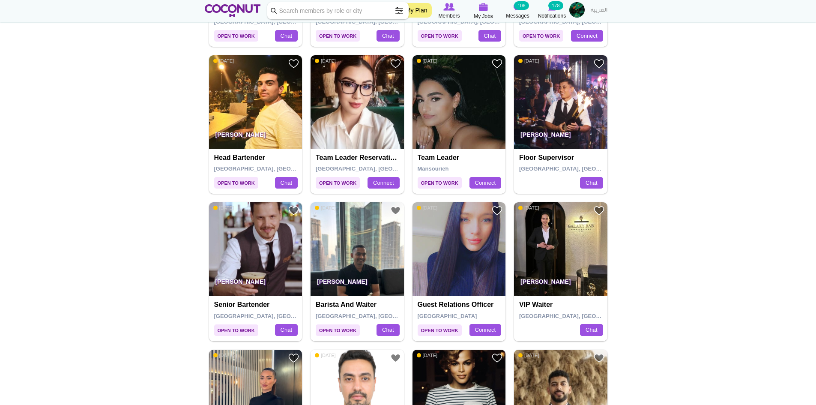
scroll to position [600, 0]
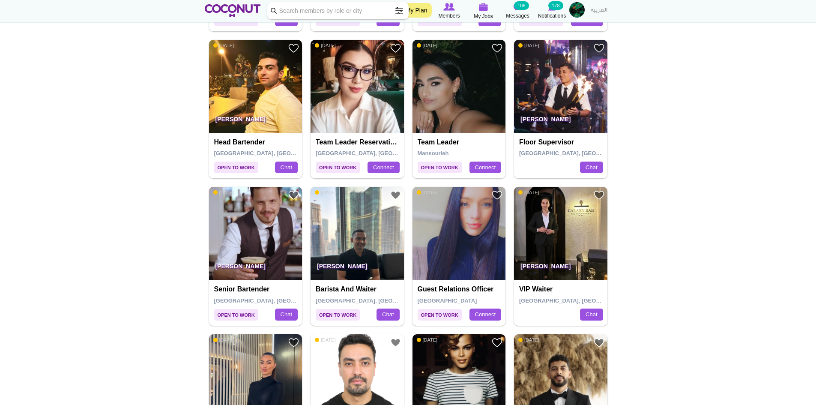
click at [246, 229] on img at bounding box center [255, 233] width 93 height 93
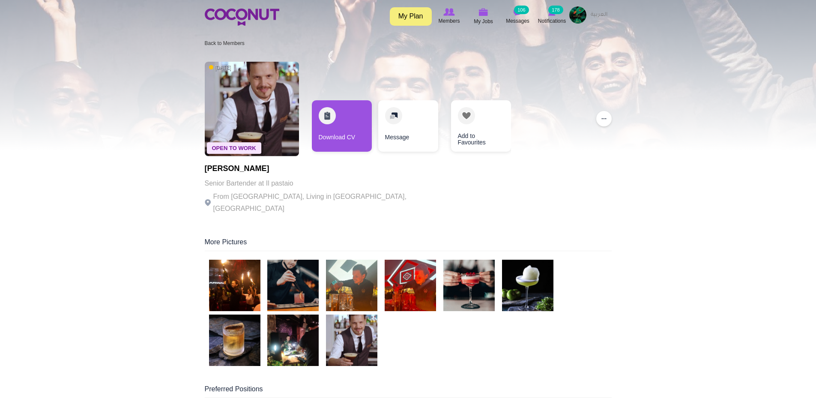
click at [349, 152] on div "Download CV" at bounding box center [342, 128] width 60 height 56
click at [350, 138] on link "Download CV" at bounding box center [342, 125] width 60 height 51
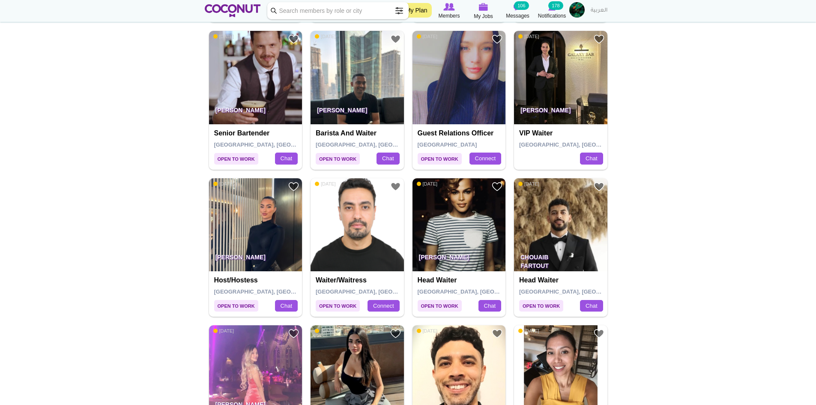
scroll to position [771, 0]
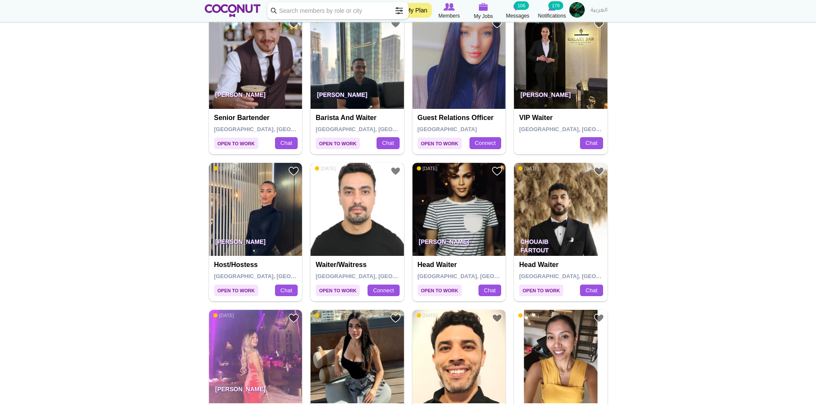
click at [341, 222] on img at bounding box center [357, 209] width 93 height 93
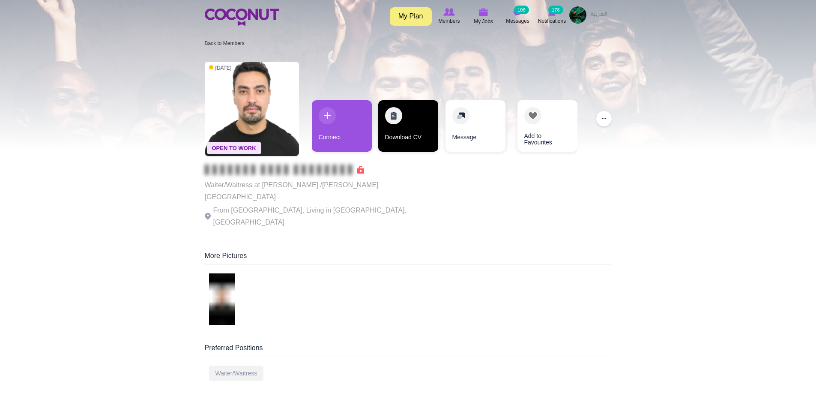
click at [418, 135] on link "Download CV" at bounding box center [408, 125] width 60 height 51
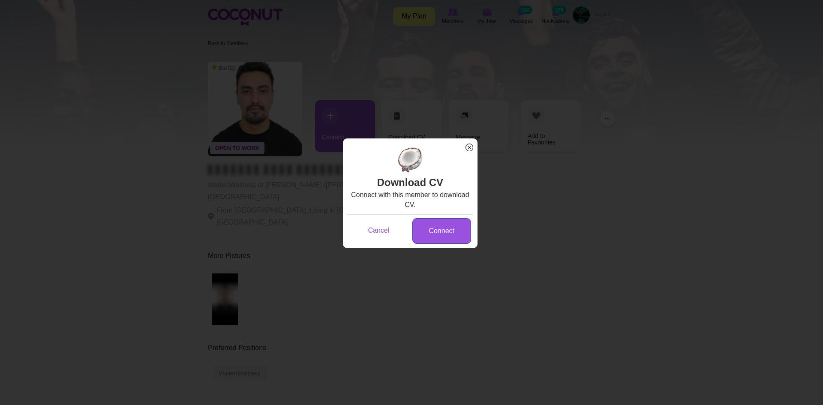
click at [440, 231] on link "Connect" at bounding box center [441, 231] width 59 height 26
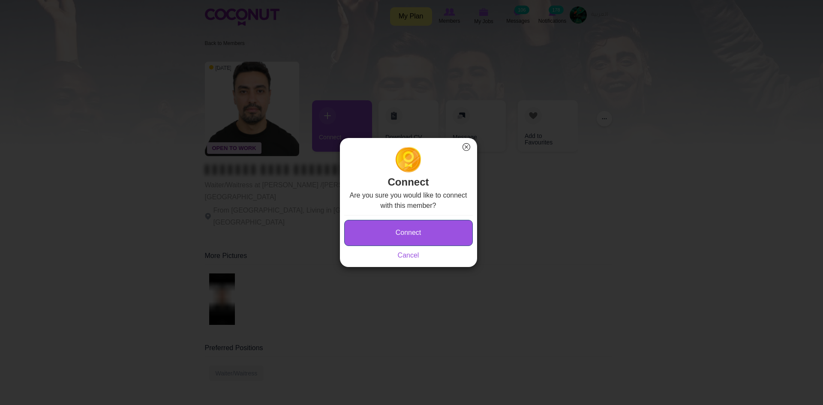
click at [423, 225] on button "Connect" at bounding box center [408, 233] width 129 height 26
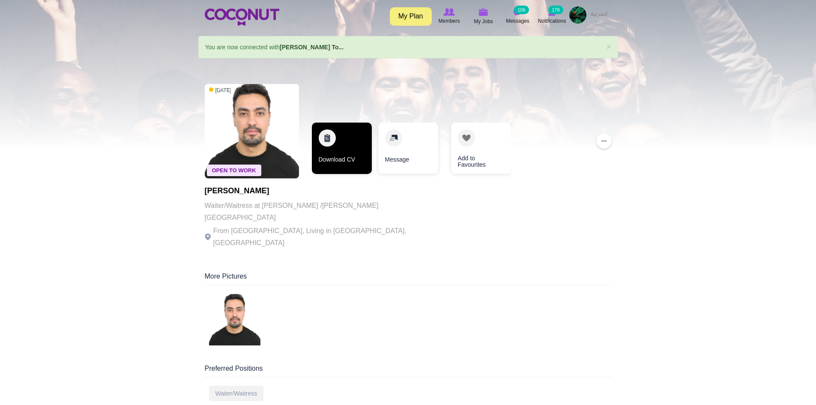
click at [356, 155] on link "Download CV" at bounding box center [342, 148] width 60 height 51
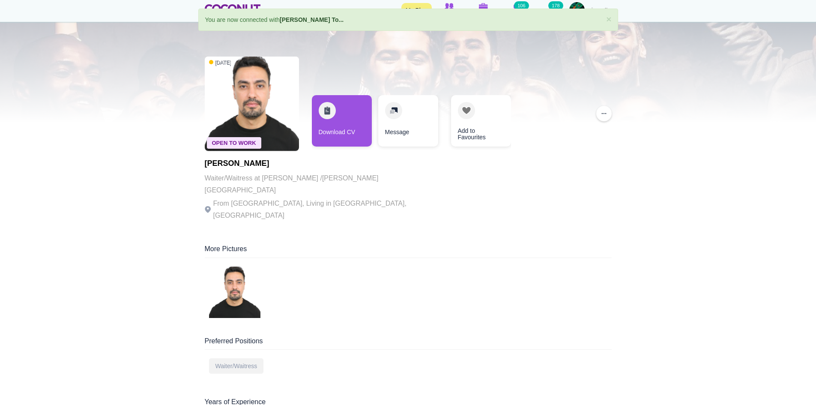
scroll to position [43, 0]
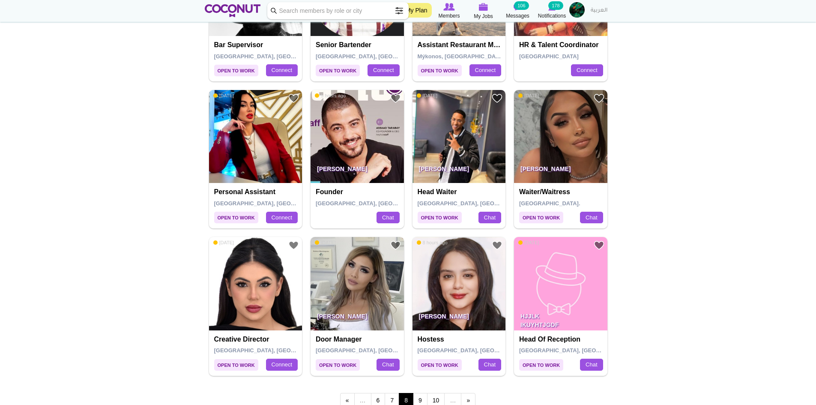
scroll to position [1328, 0]
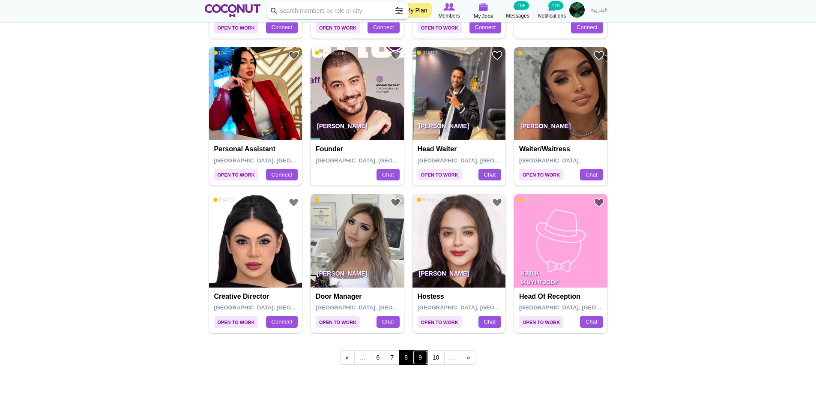
click at [421, 355] on link "9" at bounding box center [420, 357] width 15 height 15
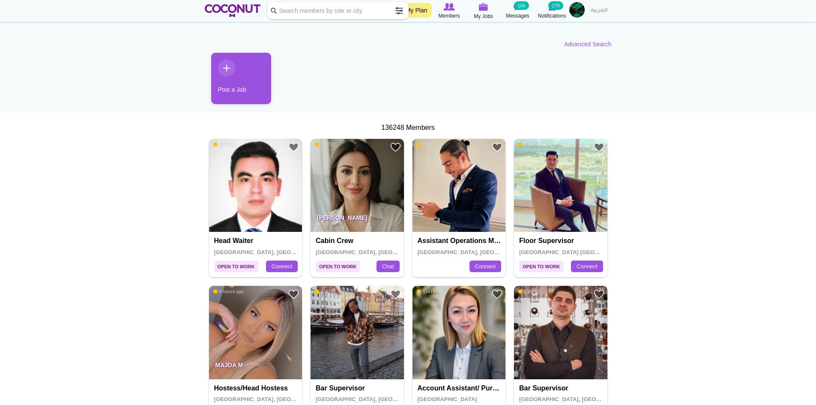
scroll to position [86, 0]
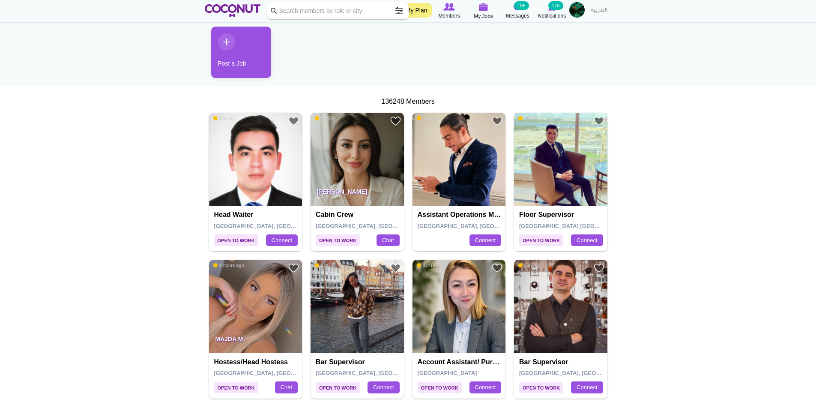
click at [540, 169] on img at bounding box center [560, 159] width 93 height 93
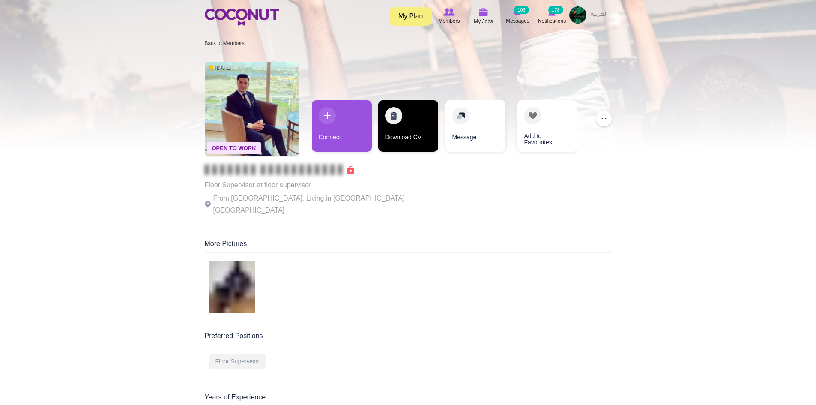
click at [411, 127] on link "Download CV" at bounding box center [408, 125] width 60 height 51
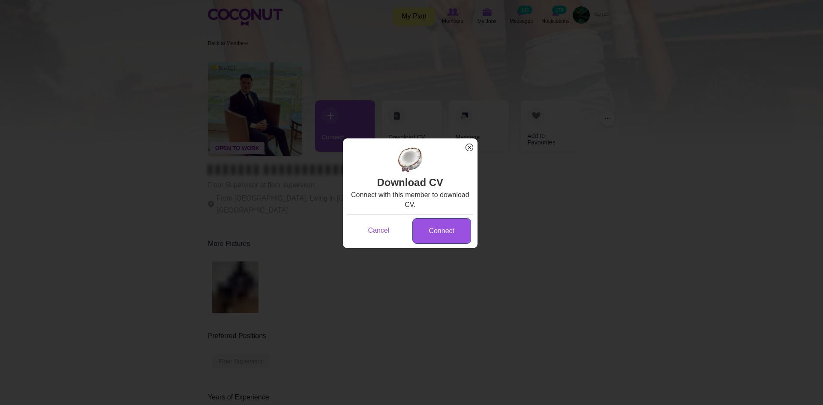
click at [428, 231] on link "Connect" at bounding box center [441, 231] width 59 height 26
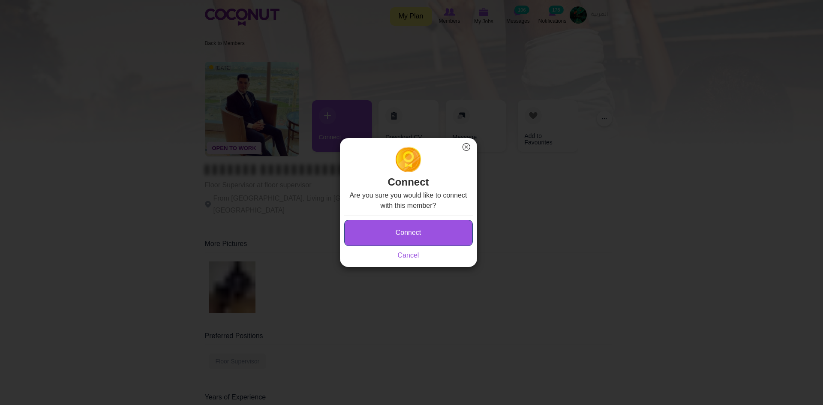
click at [420, 242] on button "Connect" at bounding box center [408, 233] width 129 height 26
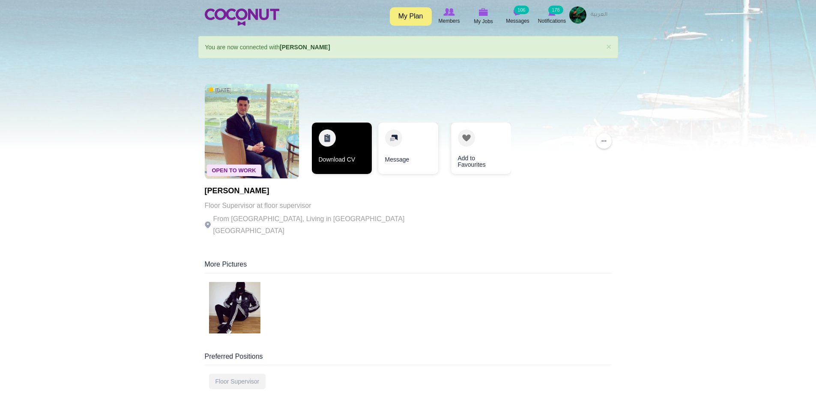
click at [341, 157] on link "Download CV" at bounding box center [342, 148] width 60 height 51
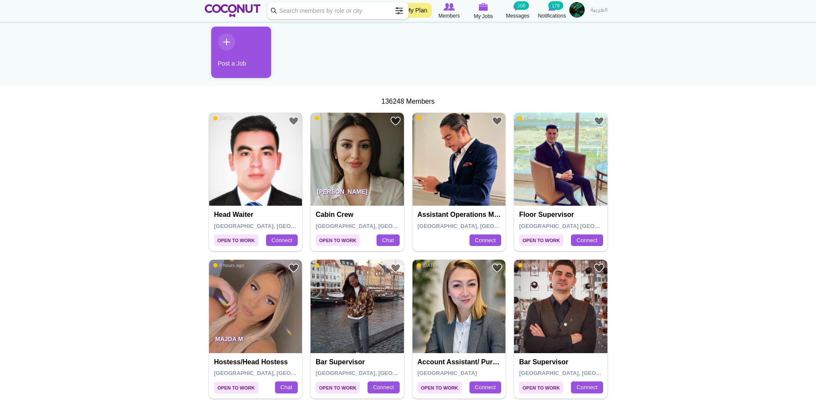
click at [244, 170] on img at bounding box center [255, 159] width 93 height 93
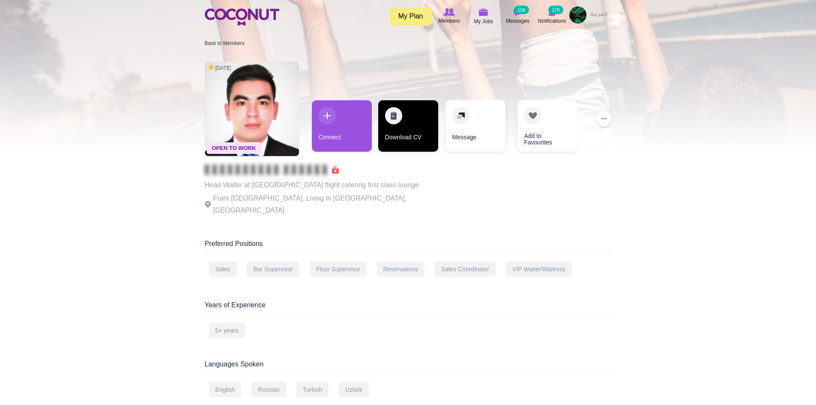
click at [406, 122] on link "Download CV" at bounding box center [408, 125] width 60 height 51
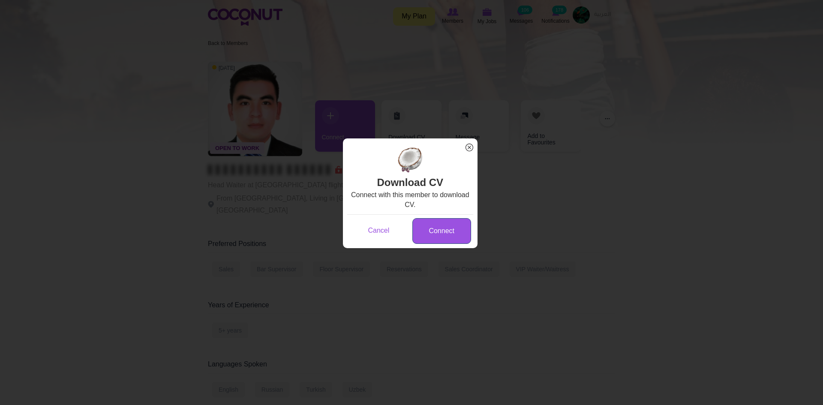
click at [432, 227] on link "Connect" at bounding box center [441, 231] width 59 height 26
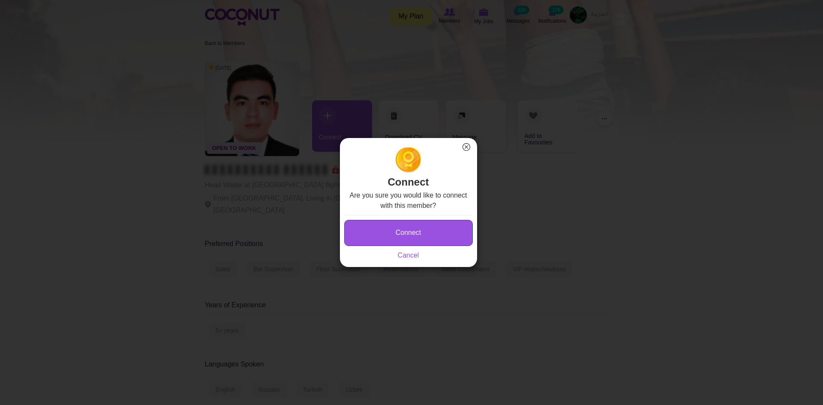
click at [408, 228] on button "Connect" at bounding box center [408, 233] width 129 height 26
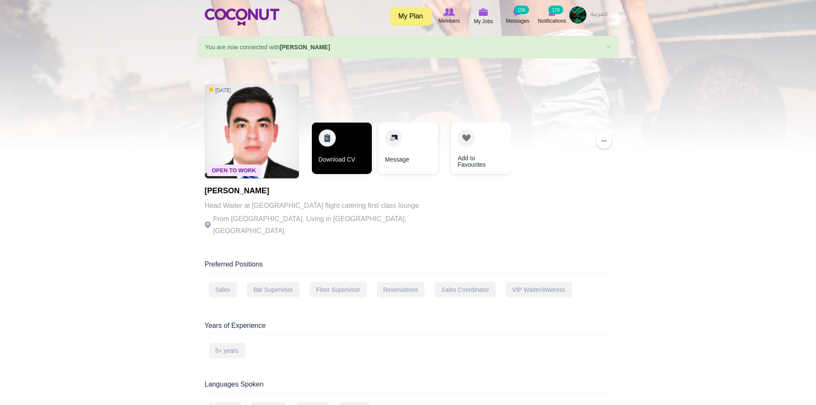
click at [350, 149] on link "Download CV" at bounding box center [342, 148] width 60 height 51
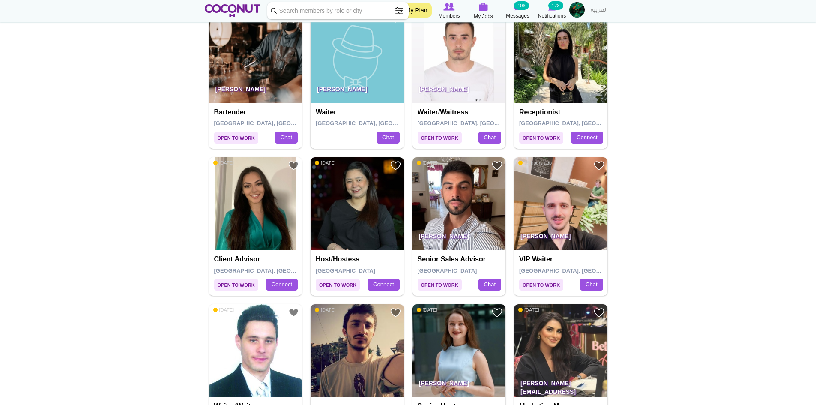
scroll to position [1114, 0]
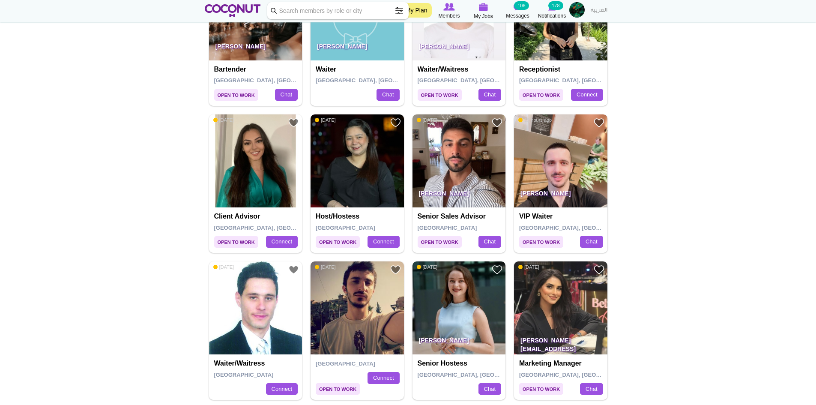
click at [553, 147] on img at bounding box center [560, 160] width 93 height 93
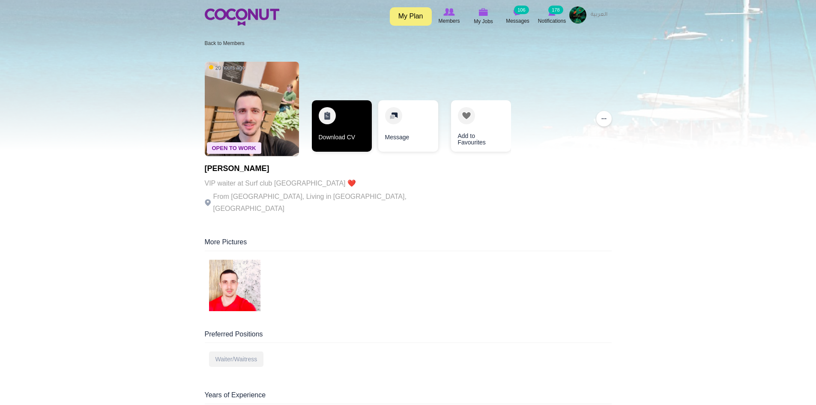
click at [357, 122] on link "Download CV" at bounding box center [342, 125] width 60 height 51
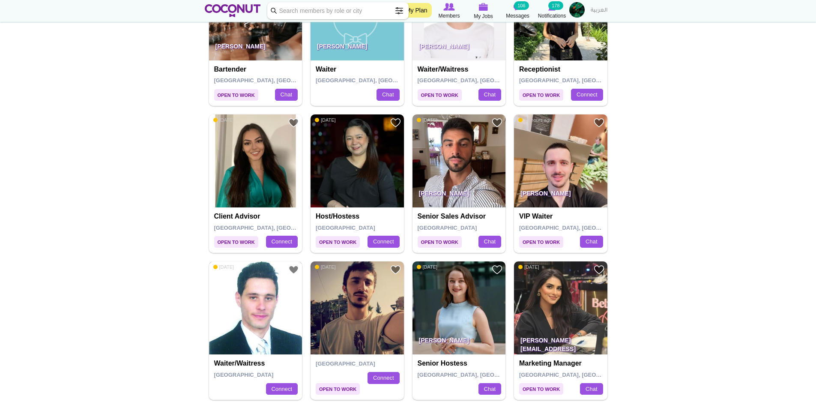
click at [243, 321] on img at bounding box center [255, 307] width 93 height 93
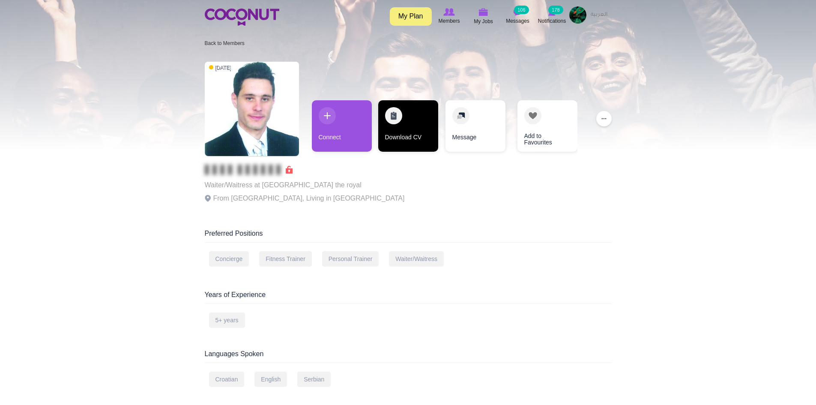
click at [428, 114] on link "Download CV" at bounding box center [408, 125] width 60 height 51
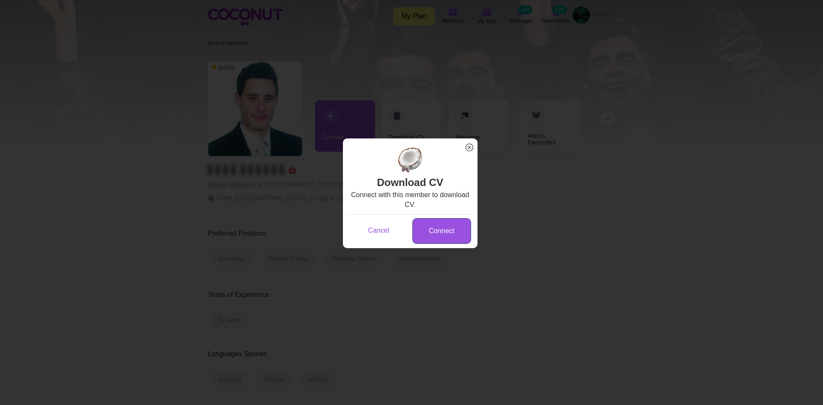
click at [444, 222] on link "Connect" at bounding box center [441, 231] width 59 height 26
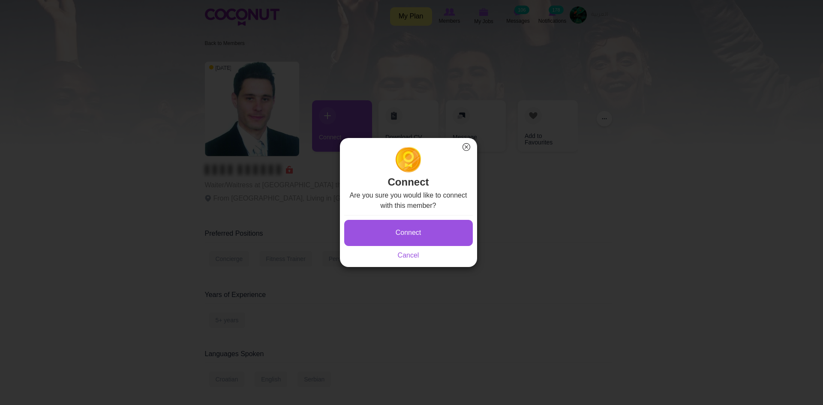
click at [432, 230] on button "Connect" at bounding box center [408, 233] width 129 height 26
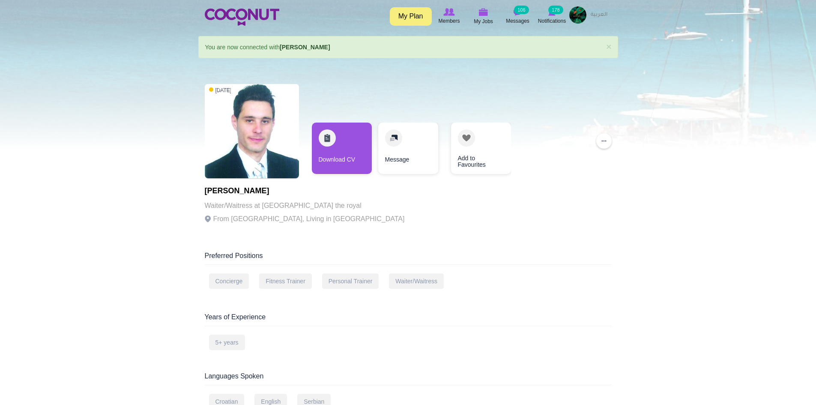
click at [357, 149] on link "Download CV" at bounding box center [342, 148] width 60 height 51
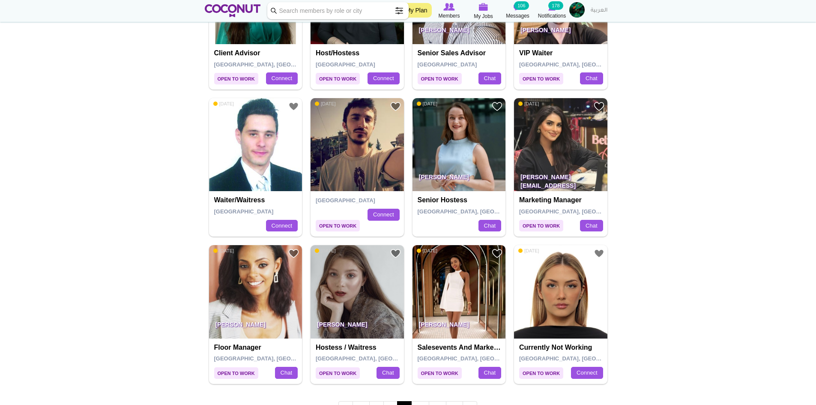
scroll to position [1371, 0]
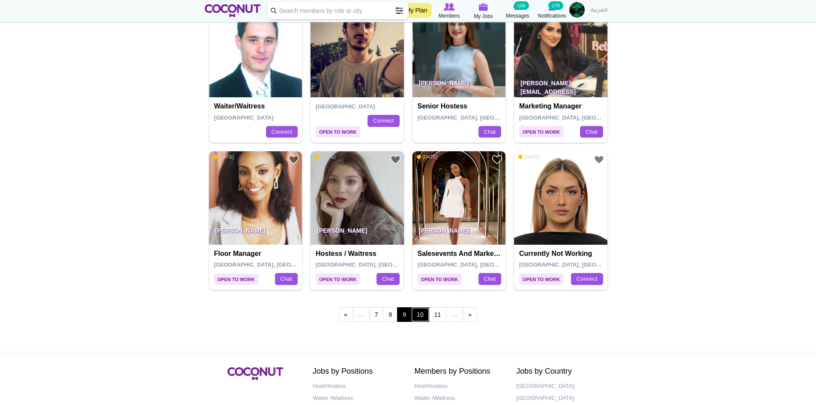
click at [415, 316] on link "10" at bounding box center [420, 314] width 18 height 15
click at [421, 313] on link "10" at bounding box center [420, 314] width 18 height 15
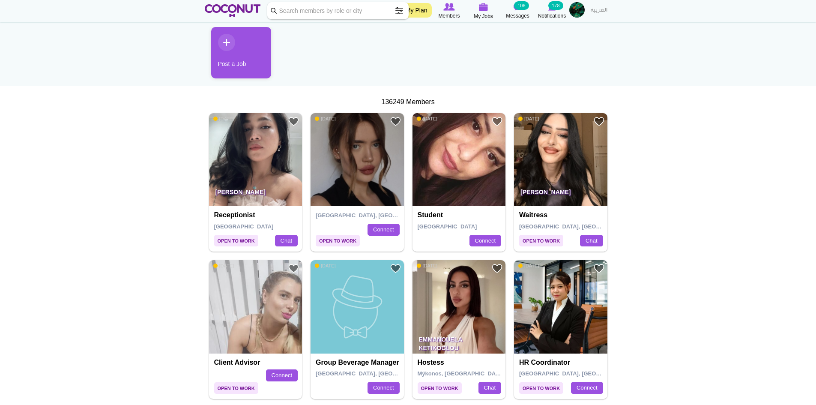
scroll to position [86, 0]
click at [557, 174] on img at bounding box center [560, 159] width 93 height 93
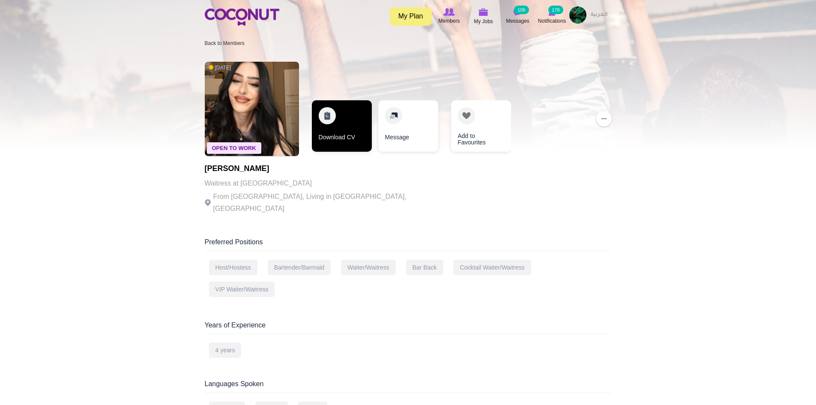
click at [346, 133] on link "Download CV" at bounding box center [342, 125] width 60 height 51
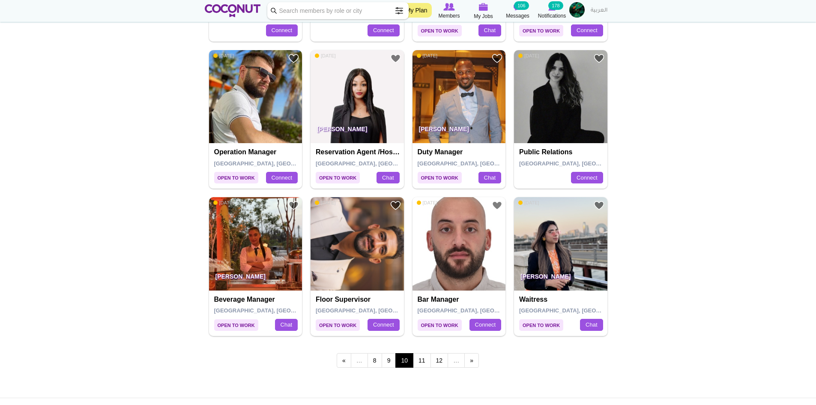
scroll to position [1328, 0]
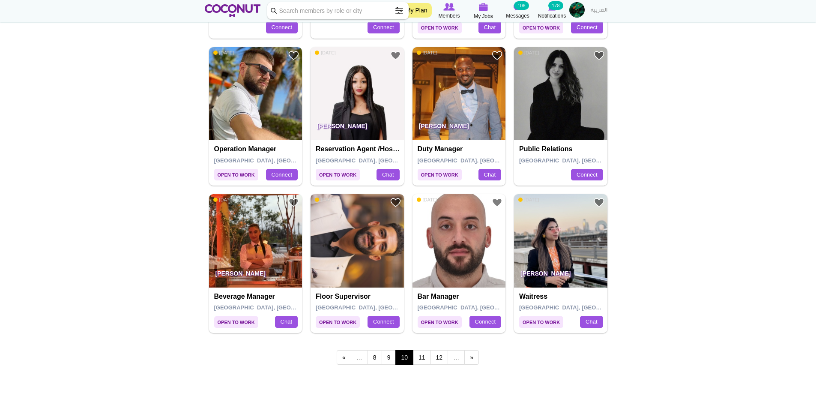
click at [351, 246] on img at bounding box center [357, 240] width 93 height 93
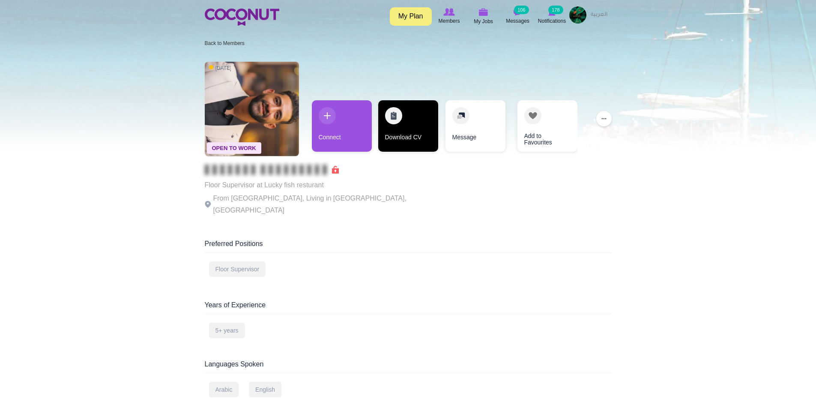
click at [413, 116] on link "Download CV" at bounding box center [408, 125] width 60 height 51
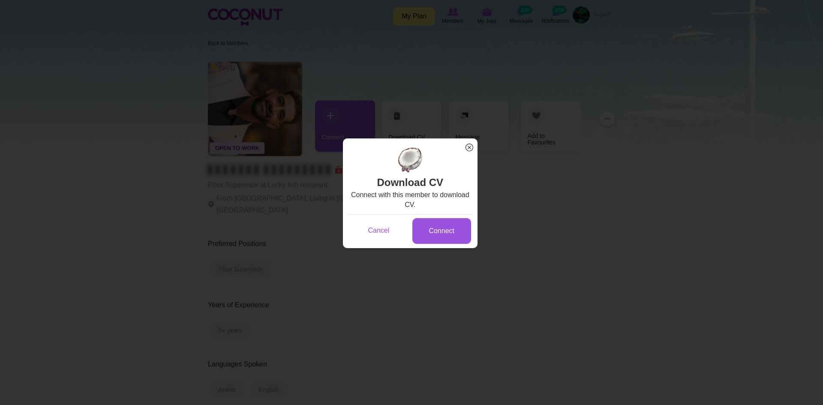
click at [442, 217] on div "Connect" at bounding box center [441, 230] width 63 height 27
click at [441, 230] on link "Connect" at bounding box center [441, 231] width 59 height 26
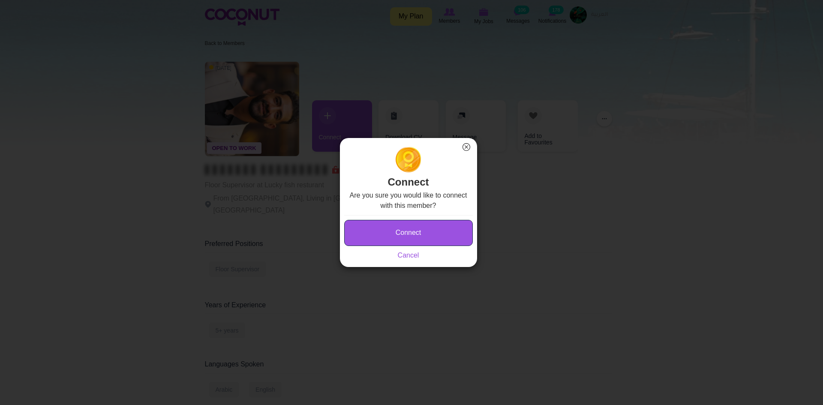
drag, startPoint x: 441, startPoint y: 230, endPoint x: 435, endPoint y: 227, distance: 6.7
click at [435, 227] on button "Connect" at bounding box center [408, 233] width 129 height 26
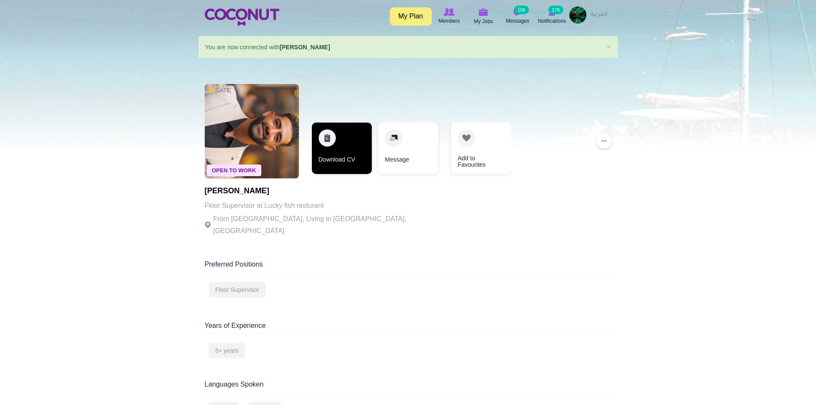
click at [358, 160] on link "Download CV" at bounding box center [342, 148] width 60 height 51
click at [348, 138] on link "Download CV" at bounding box center [342, 148] width 60 height 51
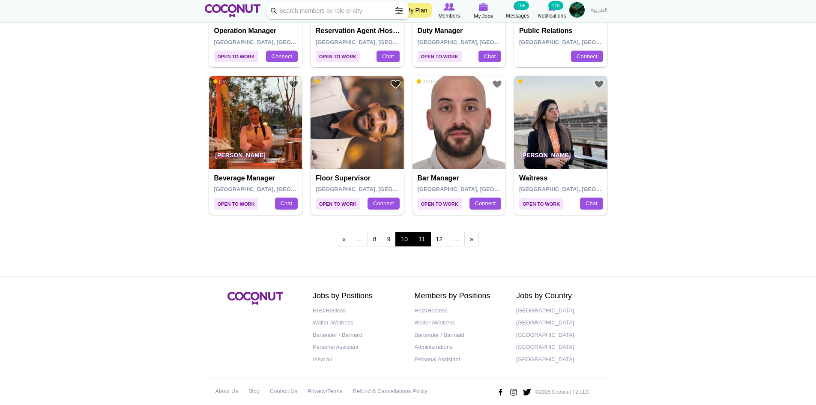
scroll to position [1456, 0]
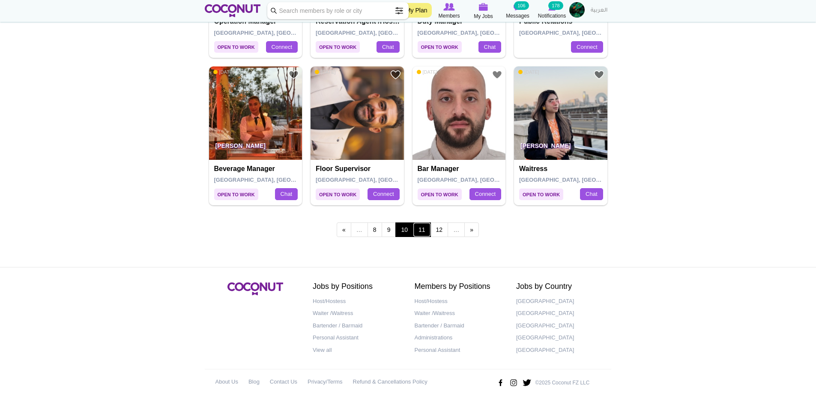
click at [425, 227] on link "11" at bounding box center [422, 229] width 18 height 15
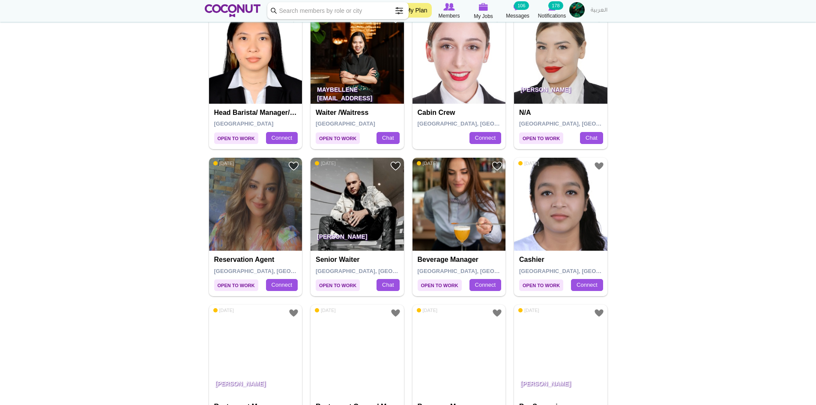
scroll to position [1071, 0]
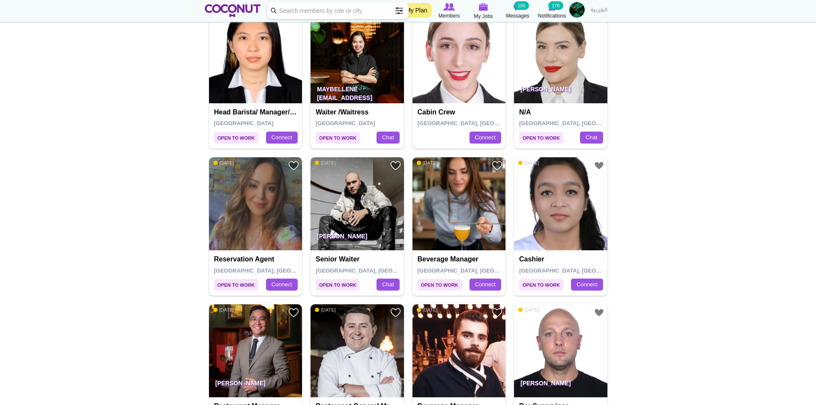
click at [348, 207] on img at bounding box center [357, 203] width 93 height 93
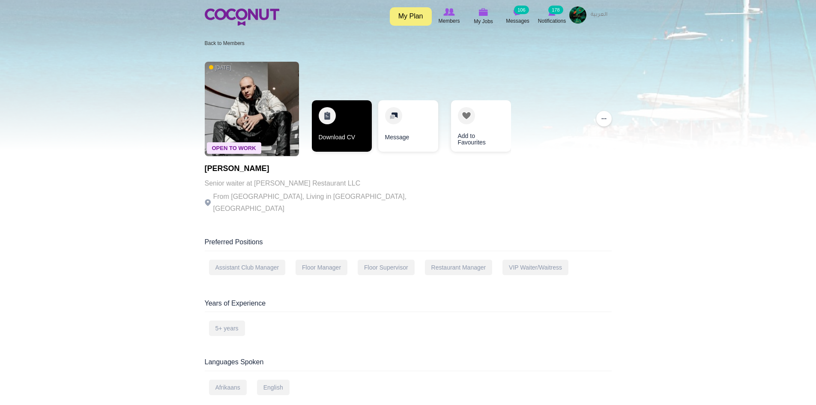
click at [353, 132] on link "Download CV" at bounding box center [342, 125] width 60 height 51
